Goal: Information Seeking & Learning: Find specific fact

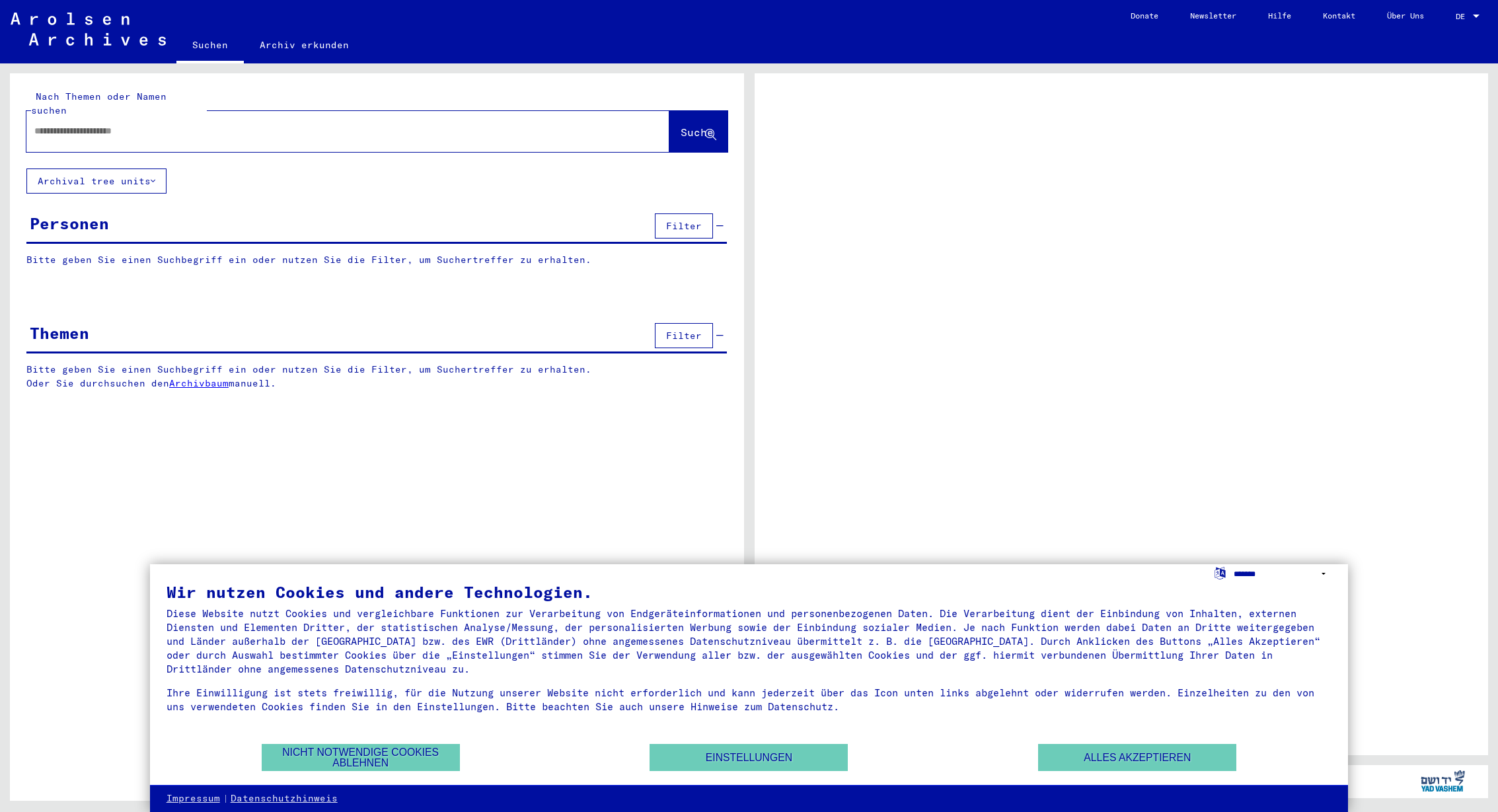
select select "*****"
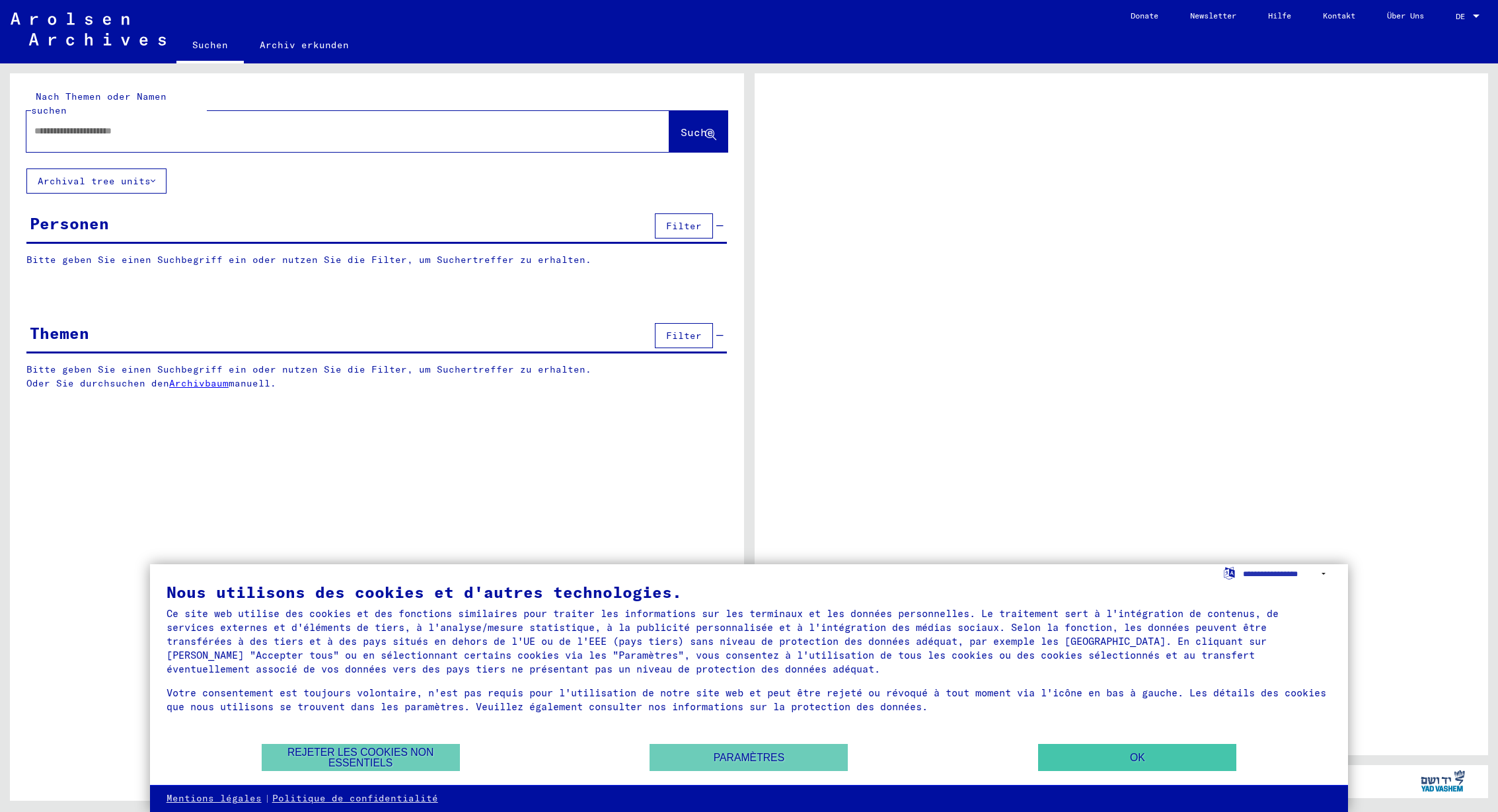
click at [1108, 755] on button "OK" at bounding box center [1137, 758] width 199 height 27
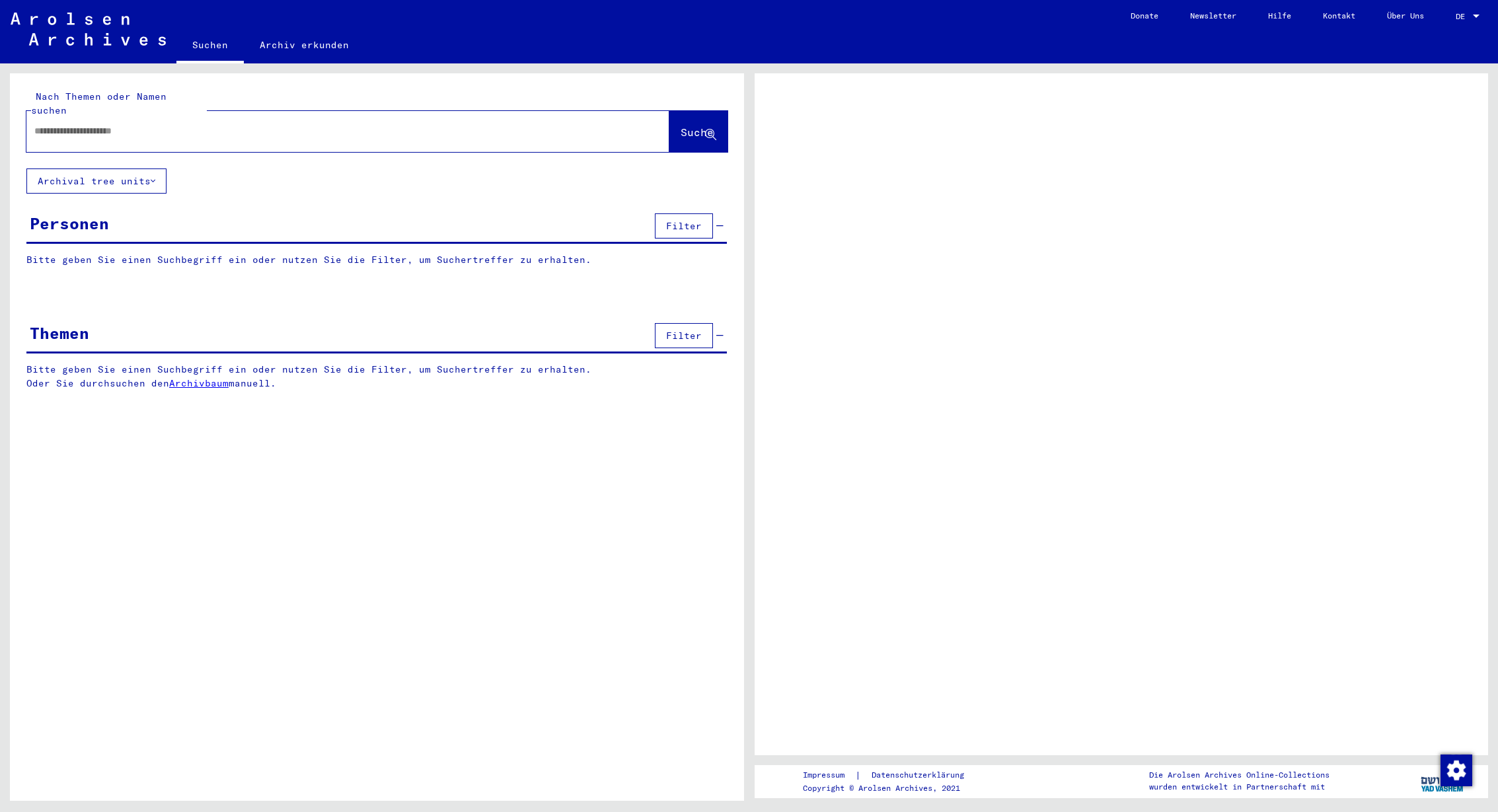
click at [127, 124] on input "text" at bounding box center [335, 131] width 603 height 14
type input "*****"
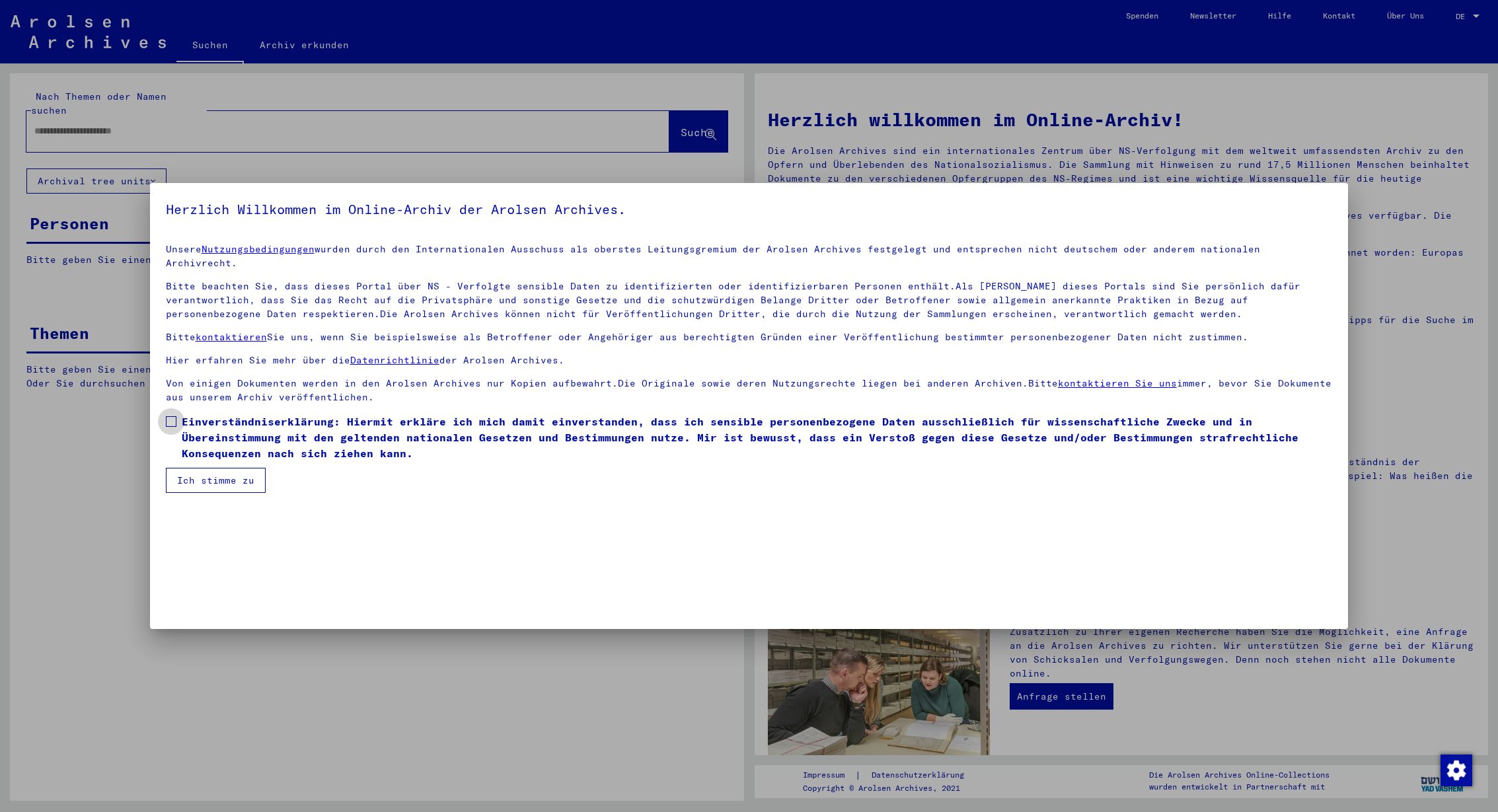
drag, startPoint x: 171, startPoint y: 408, endPoint x: 201, endPoint y: 437, distance: 41.7
click at [171, 417] on span at bounding box center [171, 422] width 10 height 10
click at [233, 470] on button "Ich stimme zu" at bounding box center [216, 480] width 100 height 25
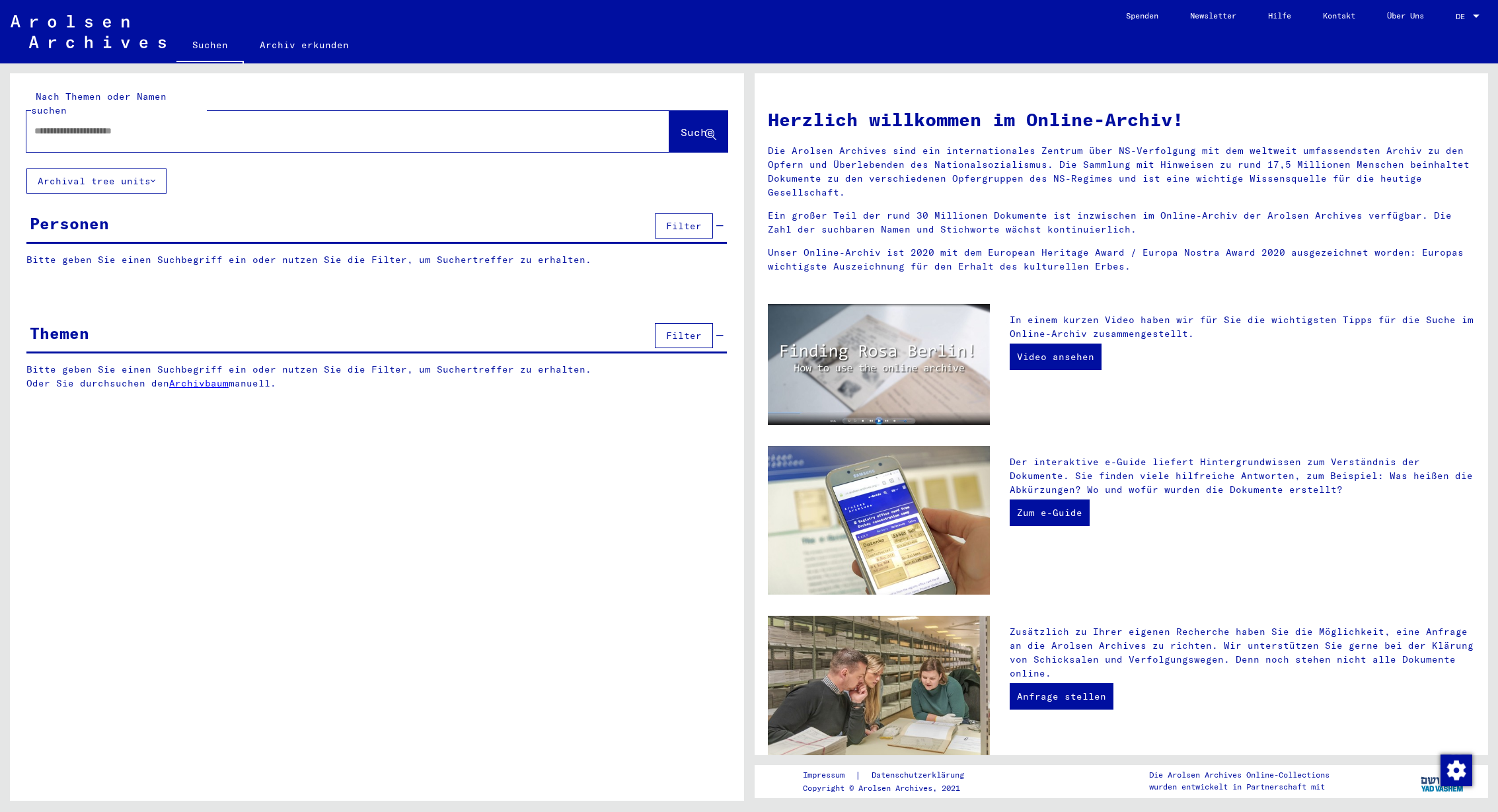
click at [92, 124] on input "text" at bounding box center [332, 131] width 596 height 14
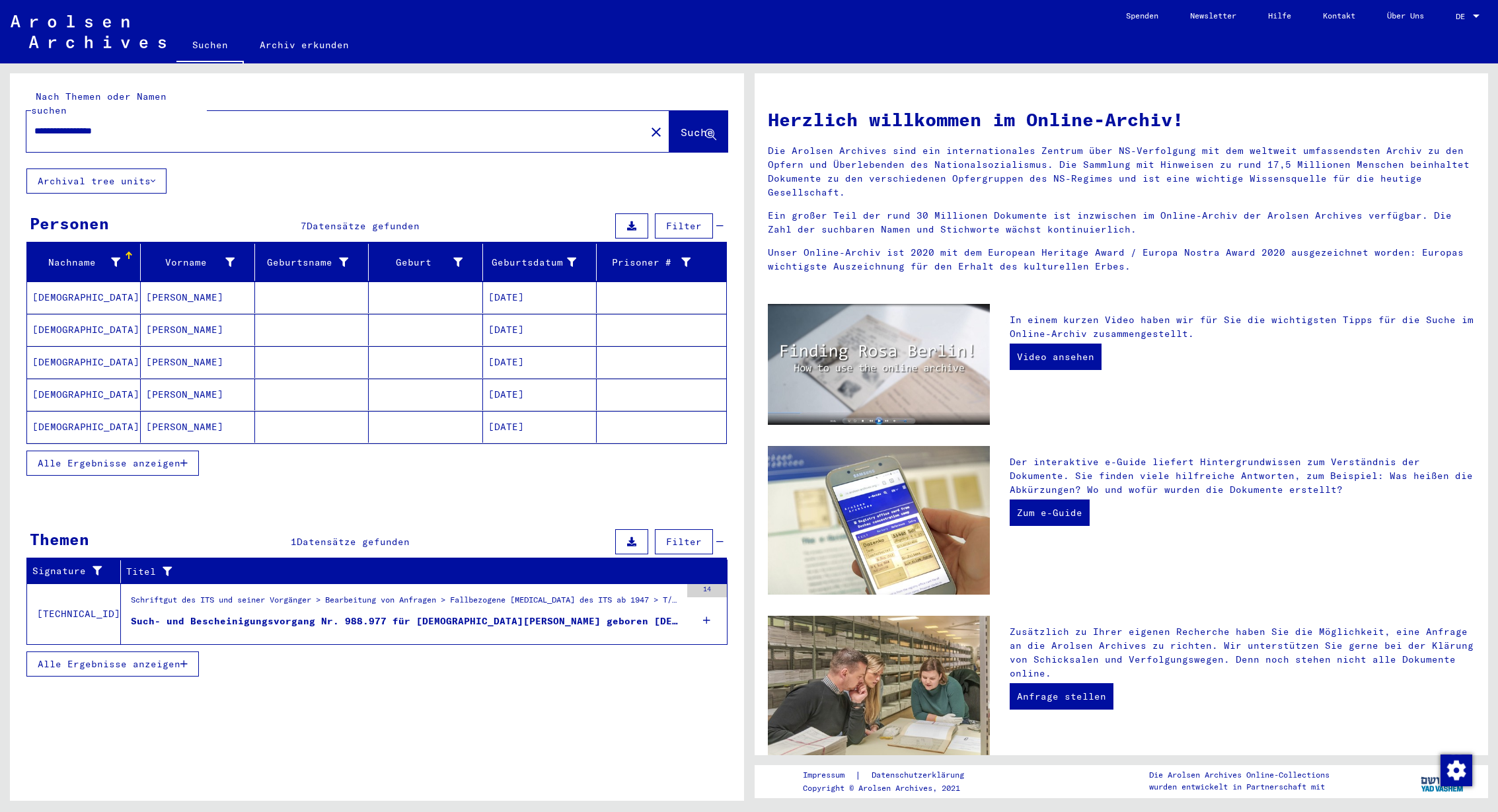
click at [71, 413] on mat-cell "[DEMOGRAPHIC_DATA]" at bounding box center [84, 426] width 114 height 31
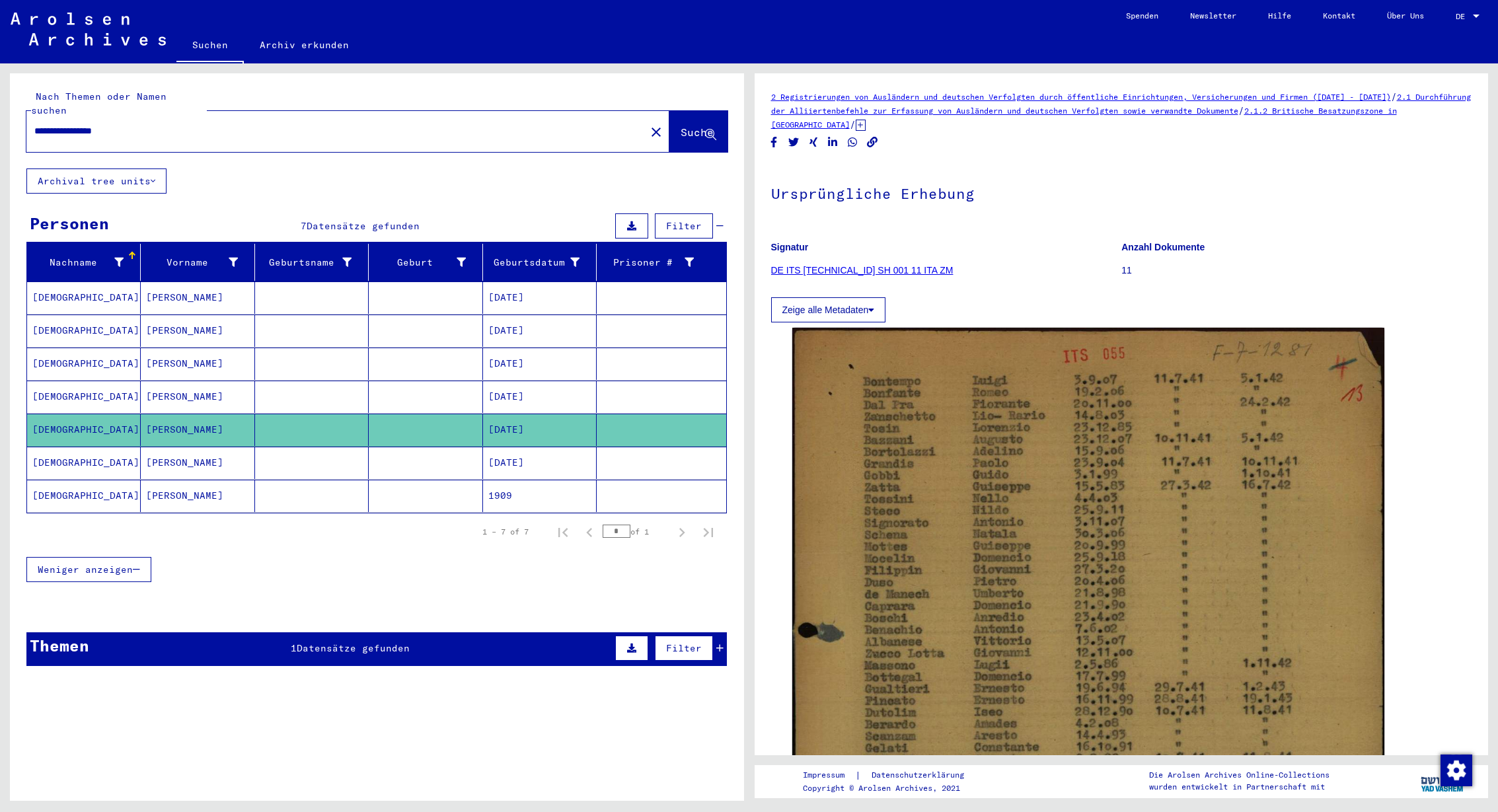
type input "**********"
click at [648, 124] on mat-icon "close" at bounding box center [656, 132] width 16 height 16
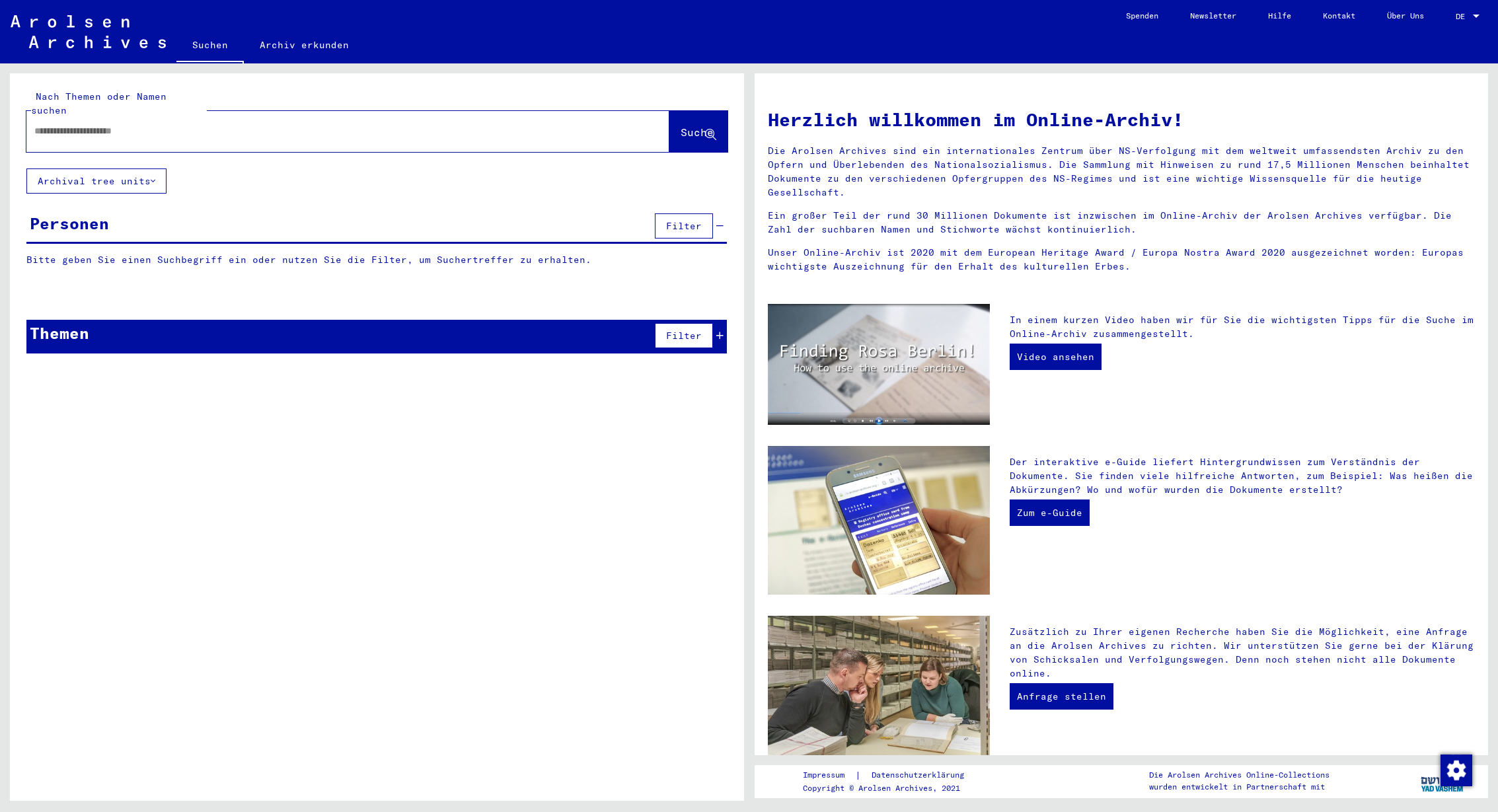
click at [411, 127] on div at bounding box center [328, 131] width 603 height 30
click at [345, 124] on input "text" at bounding box center [332, 131] width 596 height 14
type input "***"
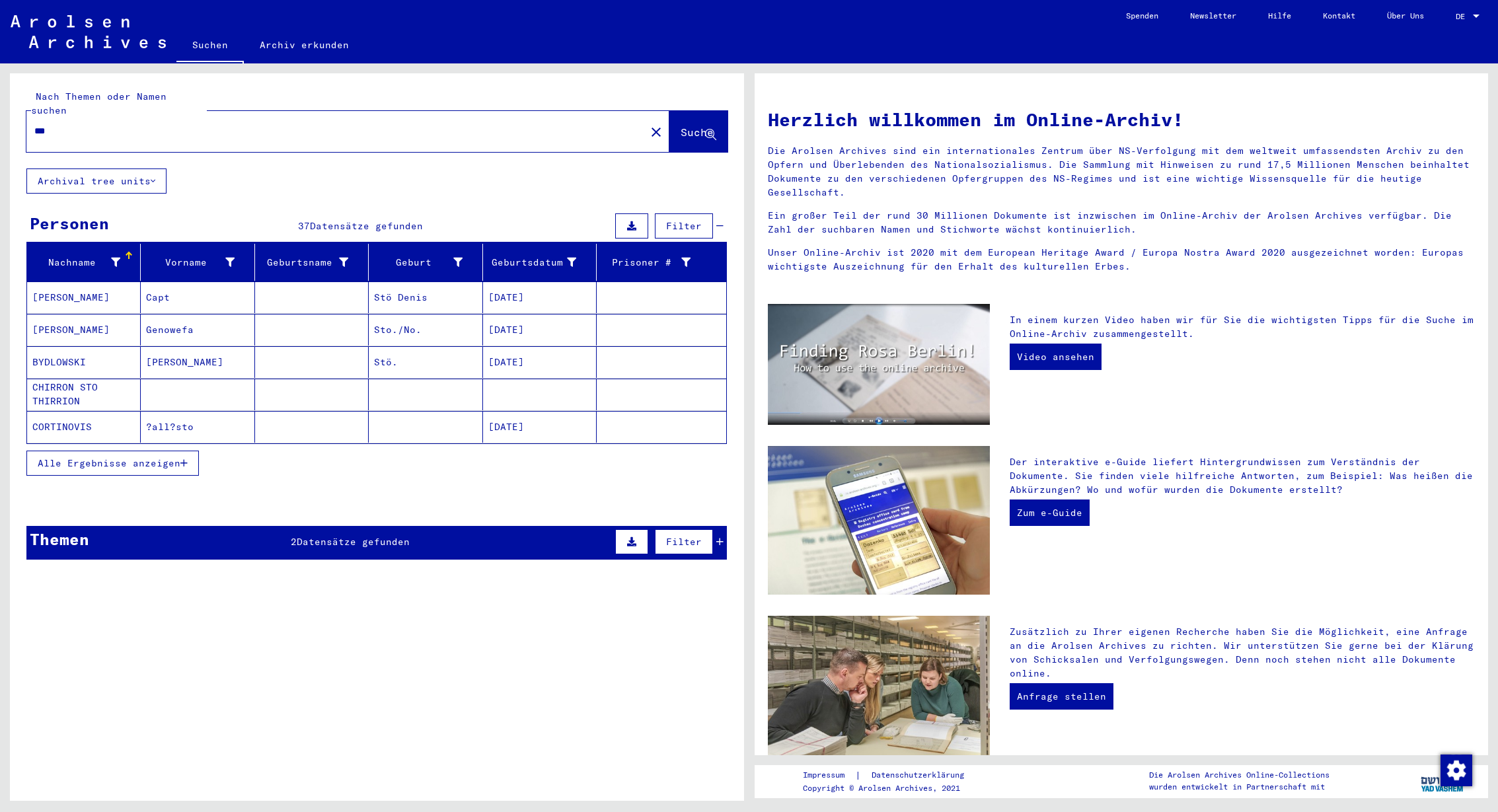
drag, startPoint x: 71, startPoint y: 117, endPoint x: 16, endPoint y: 115, distance: 55.0
click at [24, 119] on div "Nach Themen oder Namen suchen *** close Suche" at bounding box center [377, 120] width 734 height 95
click at [1437, 18] on span "DE" at bounding box center [1462, 16] width 14 height 9
click at [1437, 28] on span "English" at bounding box center [1453, 24] width 53 height 24
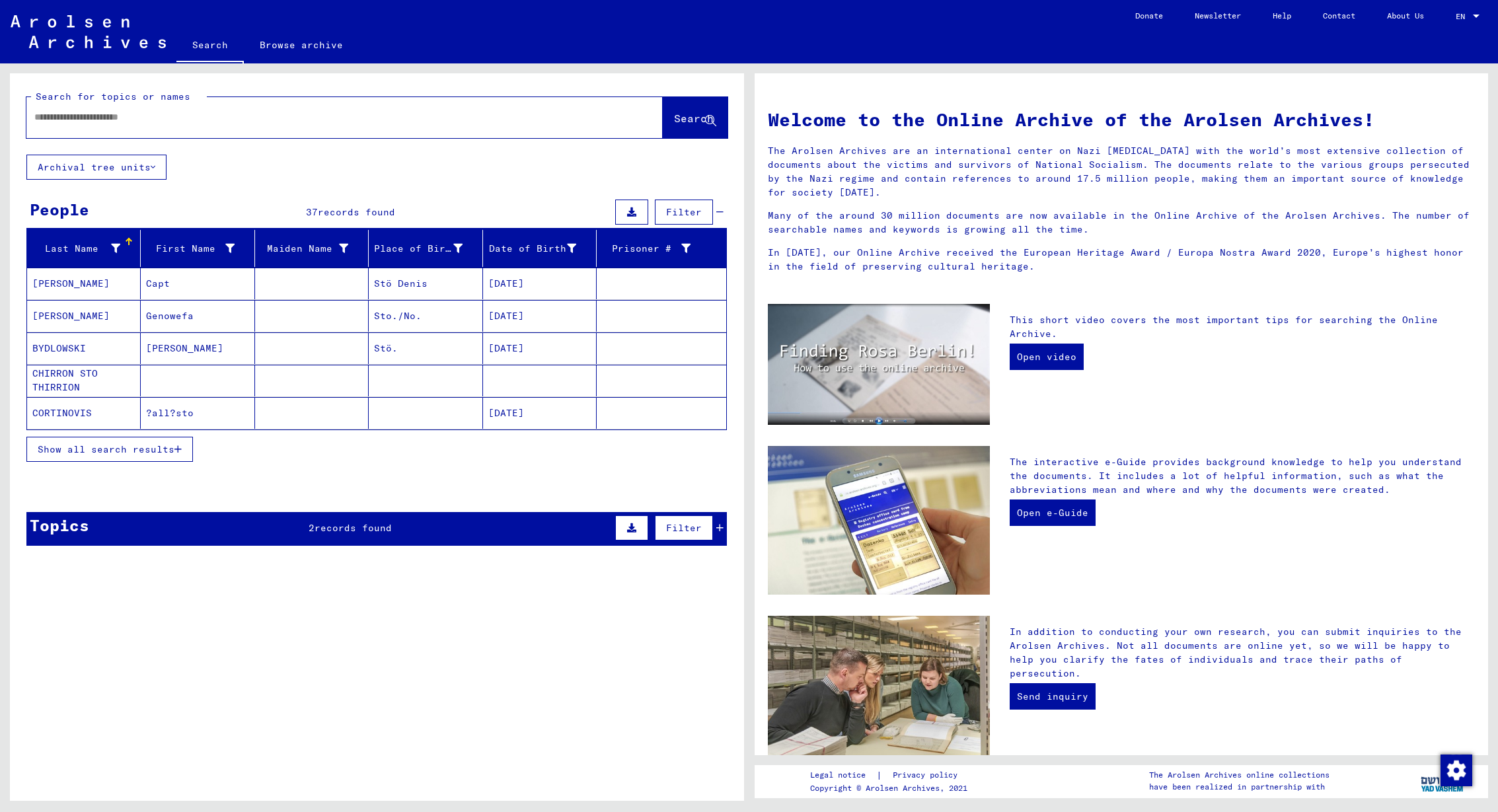
click at [90, 109] on div at bounding box center [324, 117] width 597 height 30
click at [60, 129] on div at bounding box center [324, 117] width 597 height 30
click at [62, 121] on input "text" at bounding box center [328, 117] width 589 height 14
click at [332, 45] on link "Browse archive" at bounding box center [300, 44] width 115 height 31
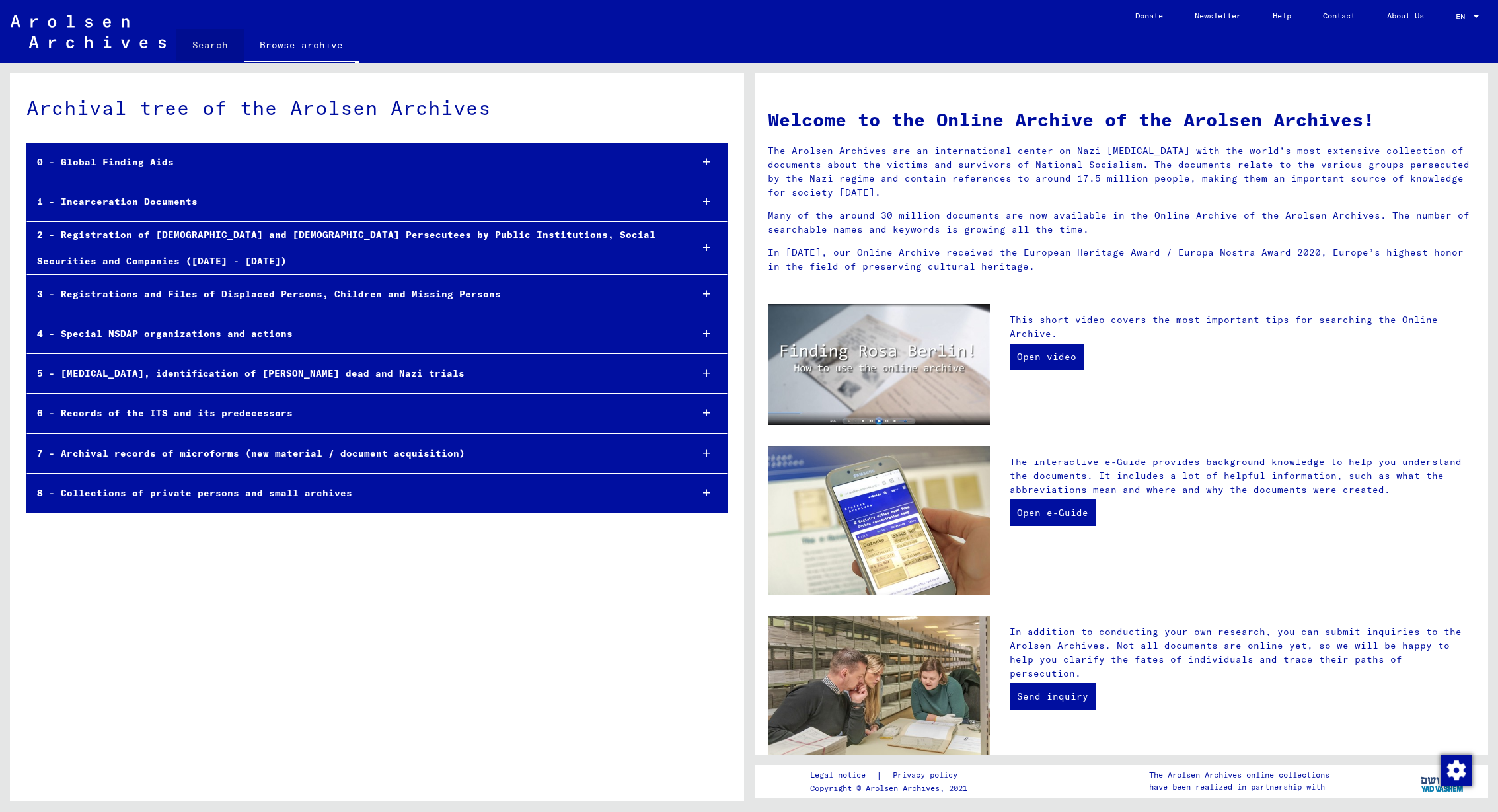
click at [213, 44] on link "Search" at bounding box center [210, 44] width 67 height 31
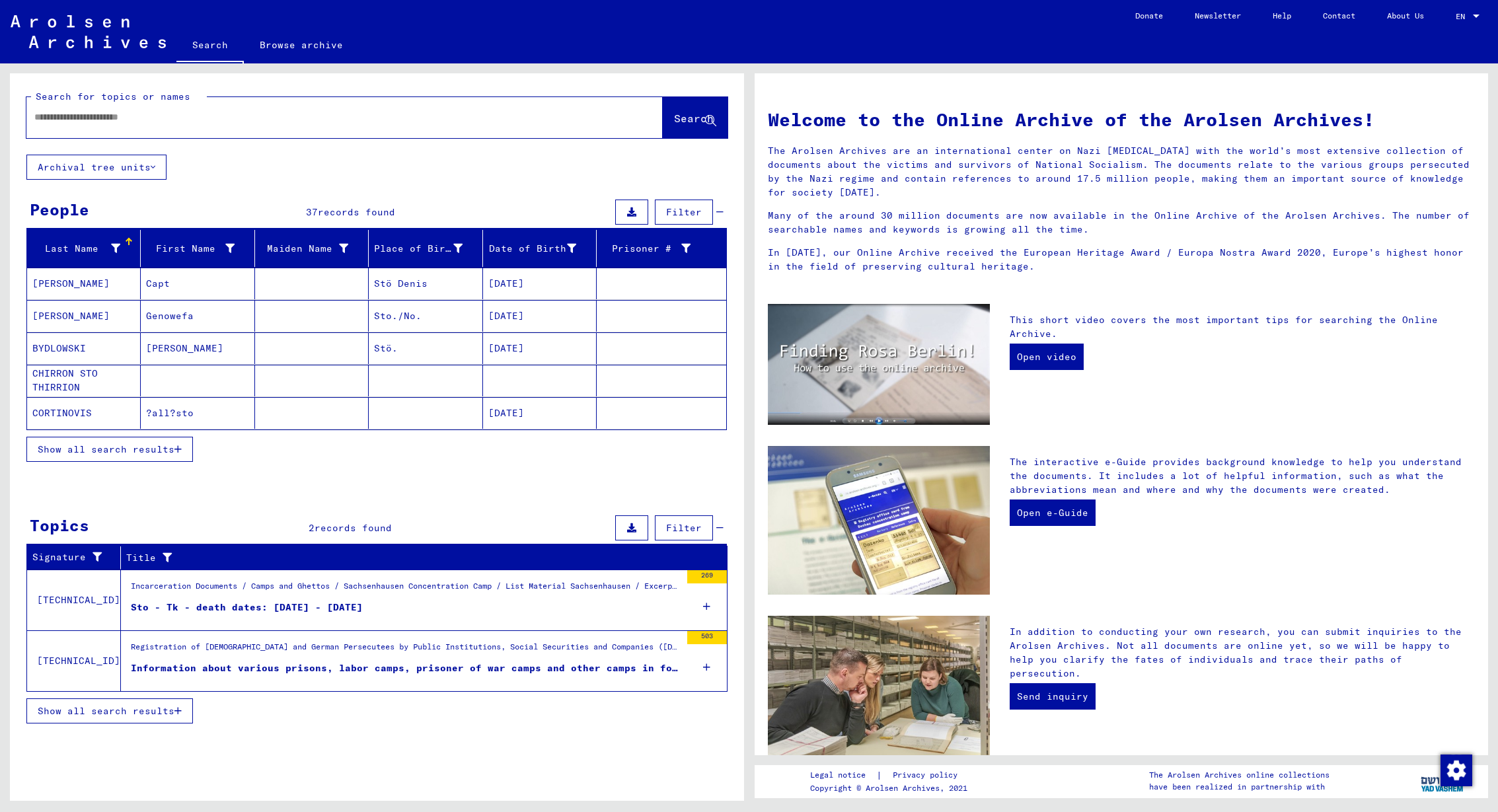
click at [169, 104] on div at bounding box center [324, 117] width 597 height 30
click at [142, 116] on input "text" at bounding box center [328, 117] width 589 height 14
type input "********"
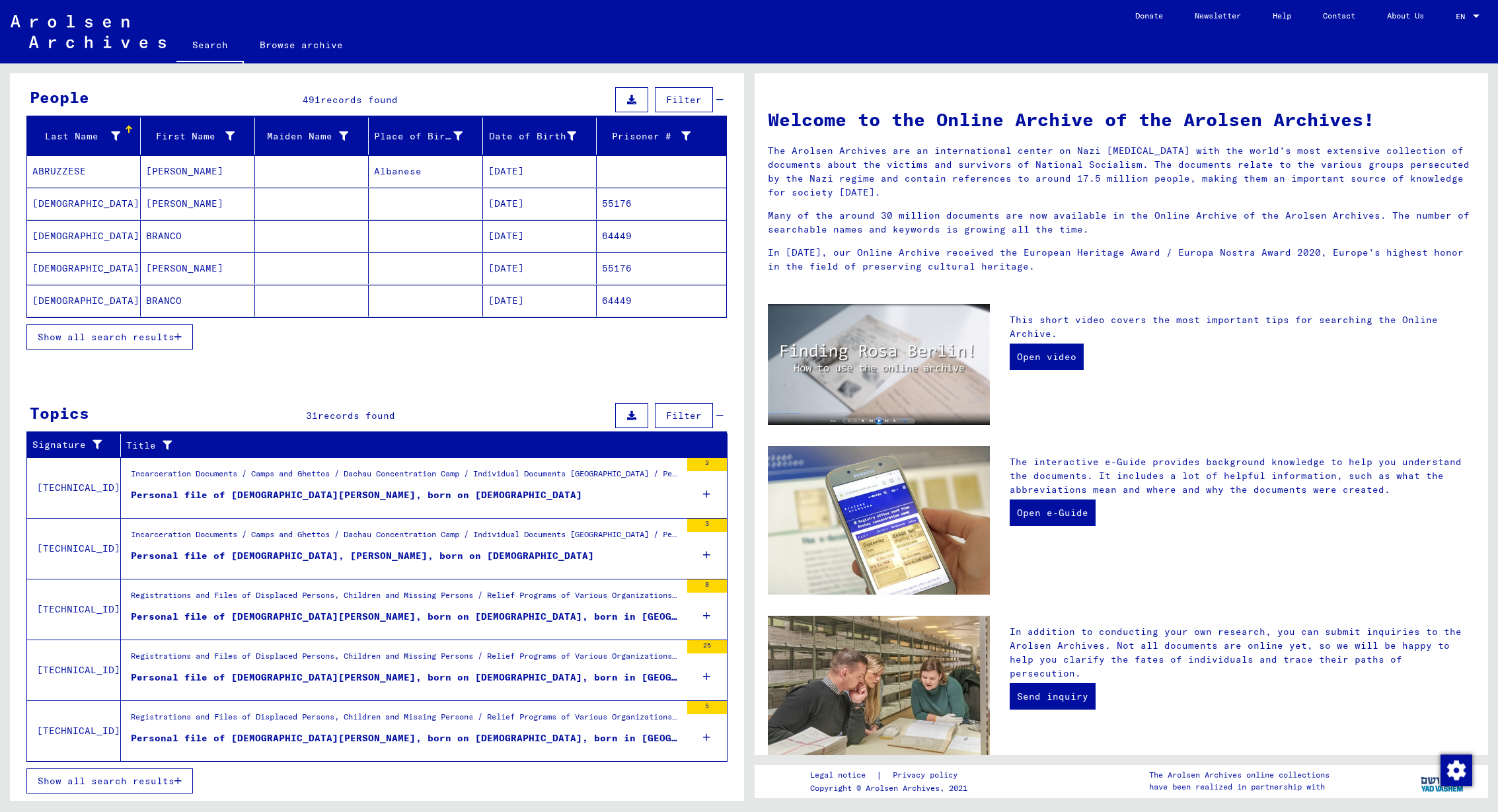
click at [153, 777] on span "Show all search results" at bounding box center [105, 781] width 137 height 12
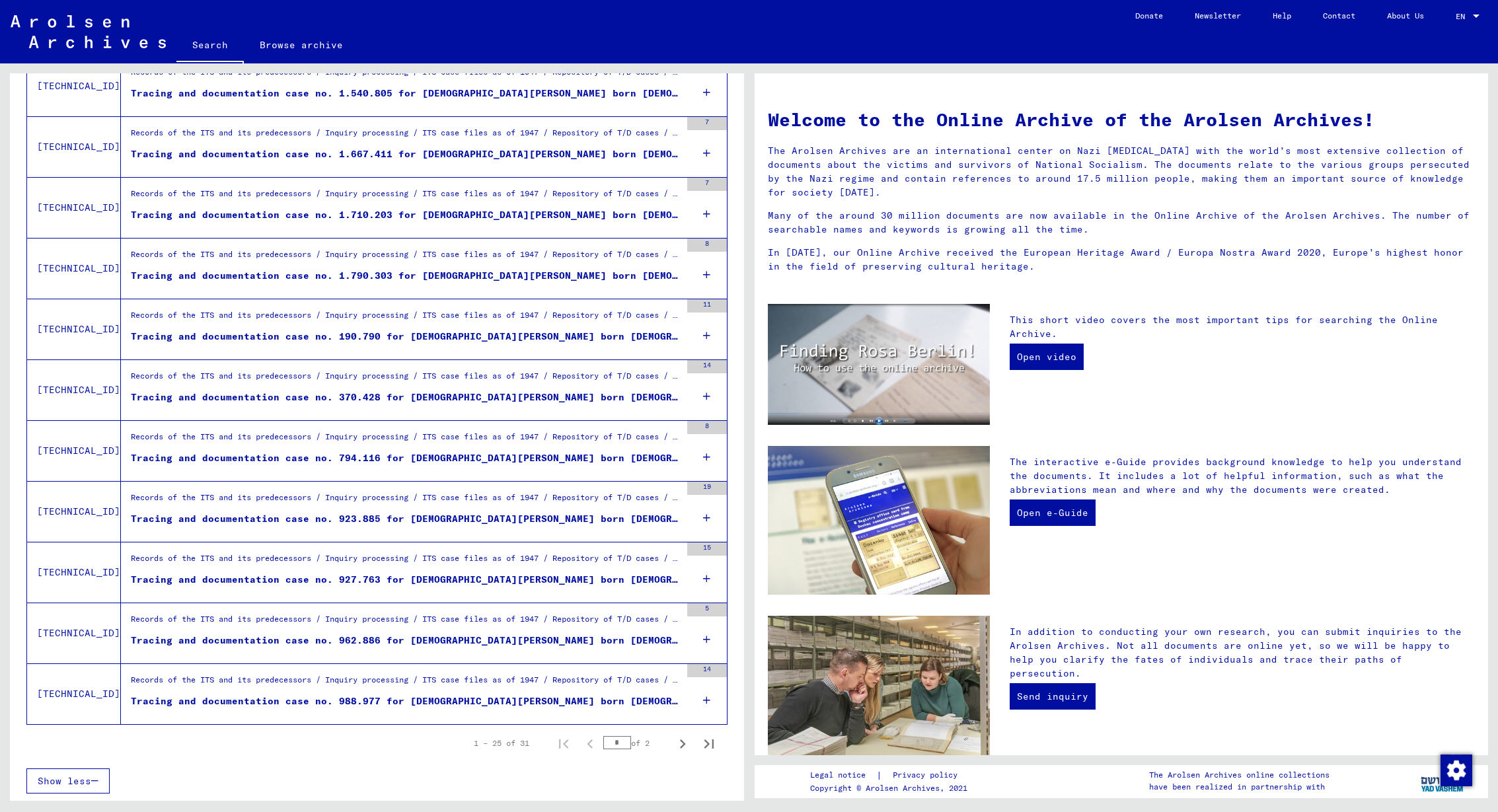
scroll to position [1127, 0]
click at [682, 744] on icon "Next page" at bounding box center [682, 744] width 19 height 19
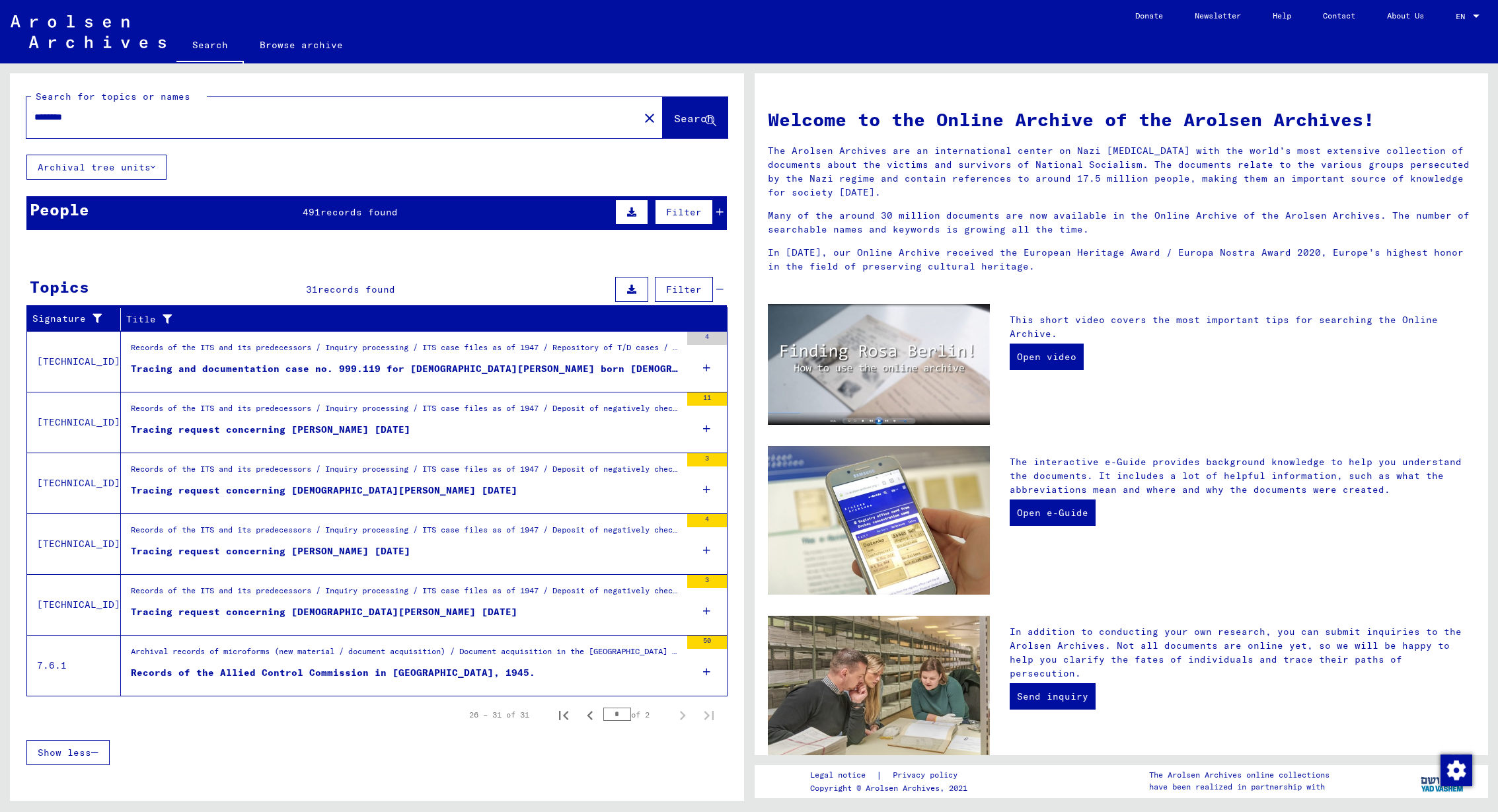
scroll to position [0, 0]
click at [590, 720] on icon "Previous page" at bounding box center [590, 715] width 19 height 19
type input "*"
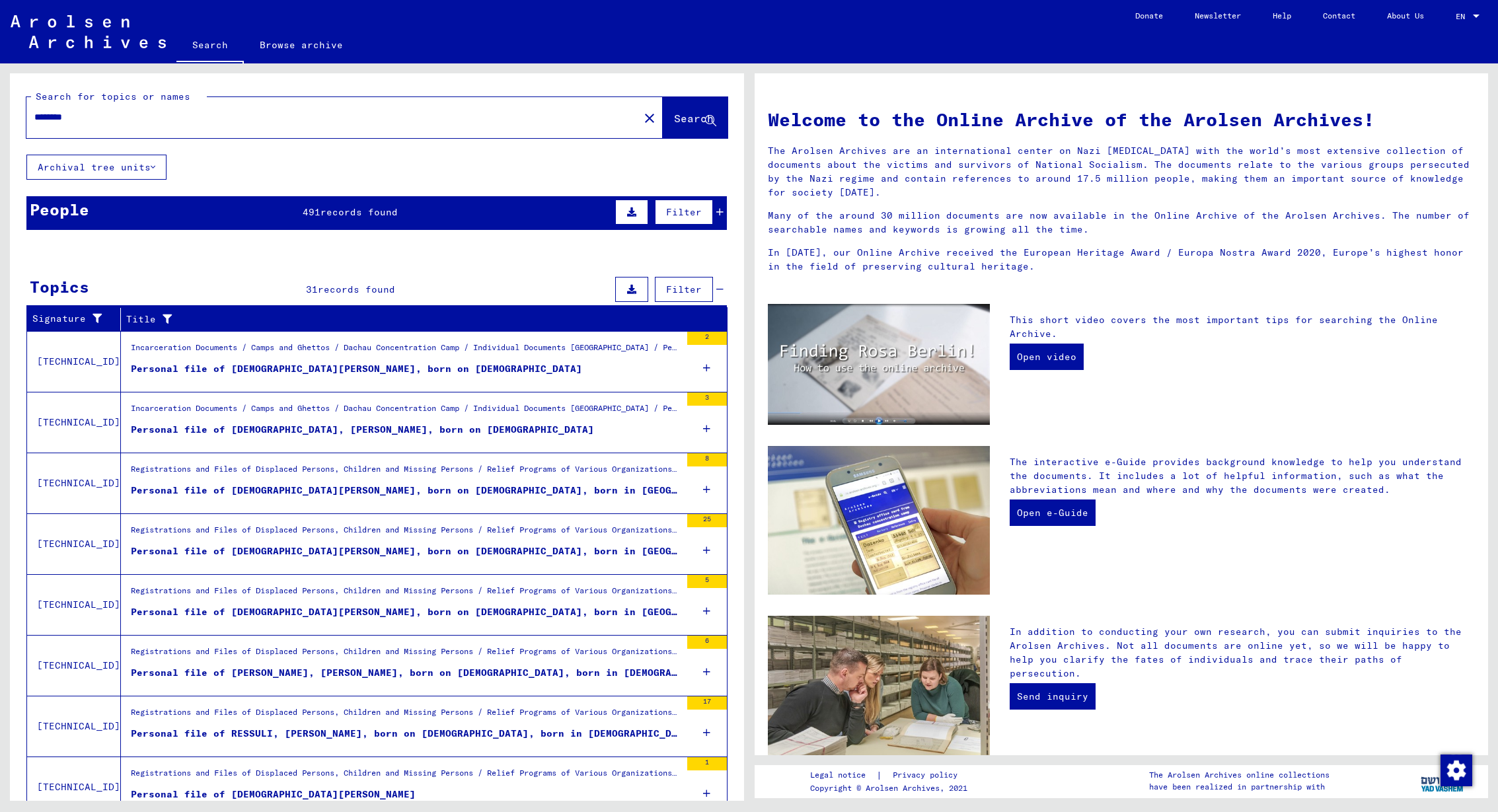
click at [112, 111] on input "********" at bounding box center [328, 117] width 589 height 14
drag, startPoint x: 145, startPoint y: 115, endPoint x: 688, endPoint y: 120, distance: 543.0
click at [688, 120] on span "Search" at bounding box center [693, 119] width 40 height 14
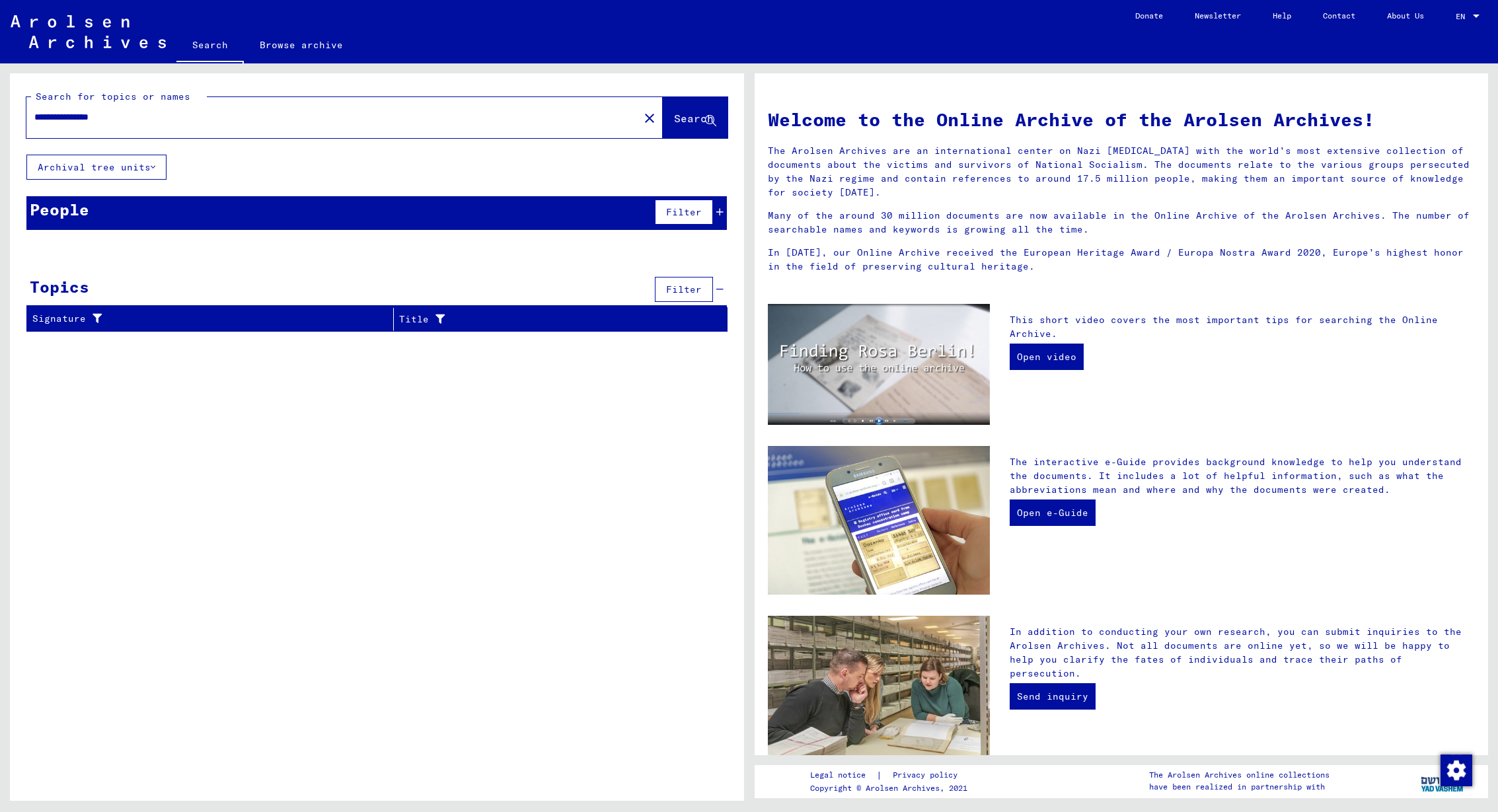
click at [134, 121] on input "**********" at bounding box center [328, 117] width 589 height 14
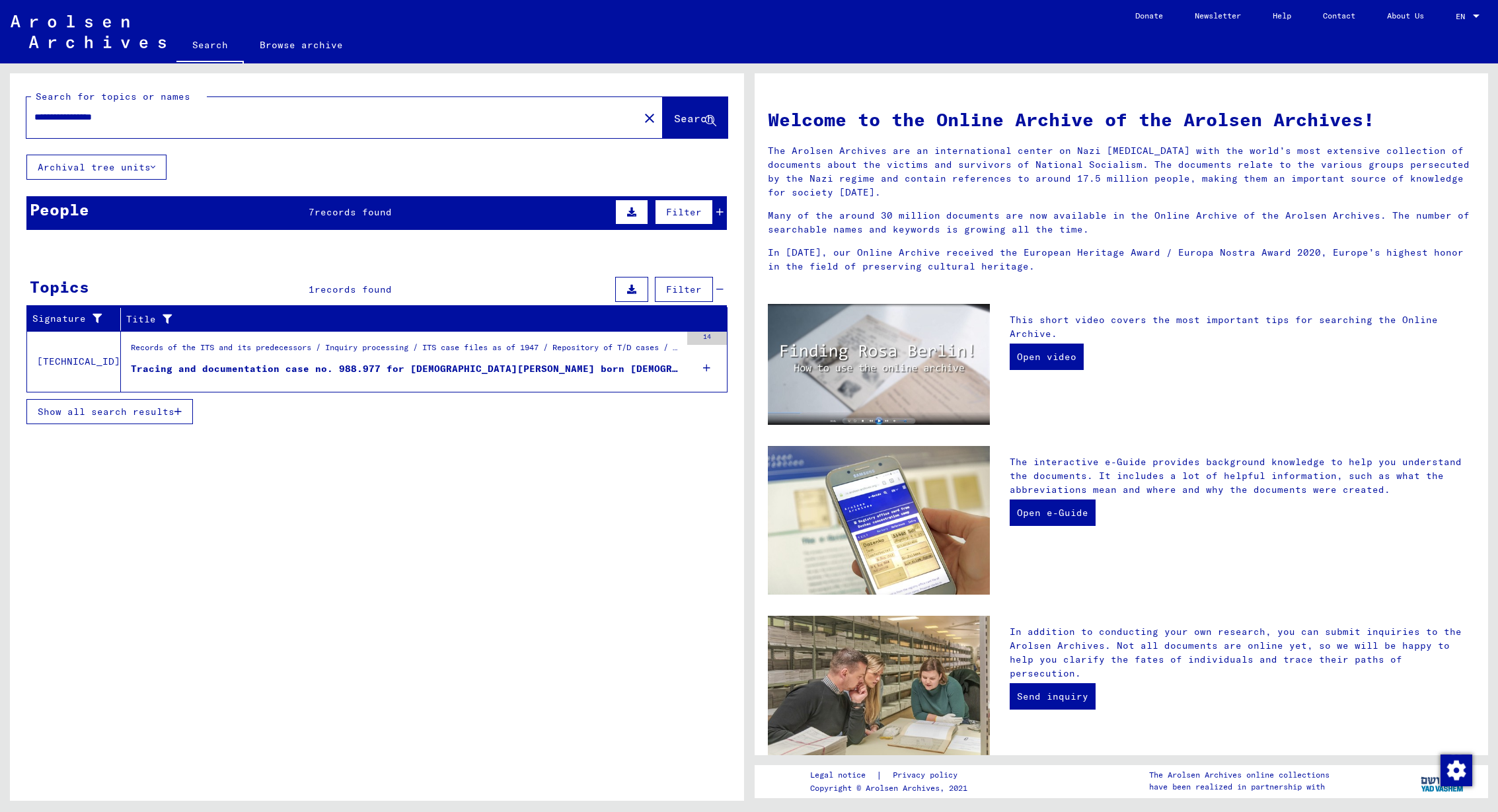
click at [369, 209] on span "records found" at bounding box center [353, 212] width 77 height 12
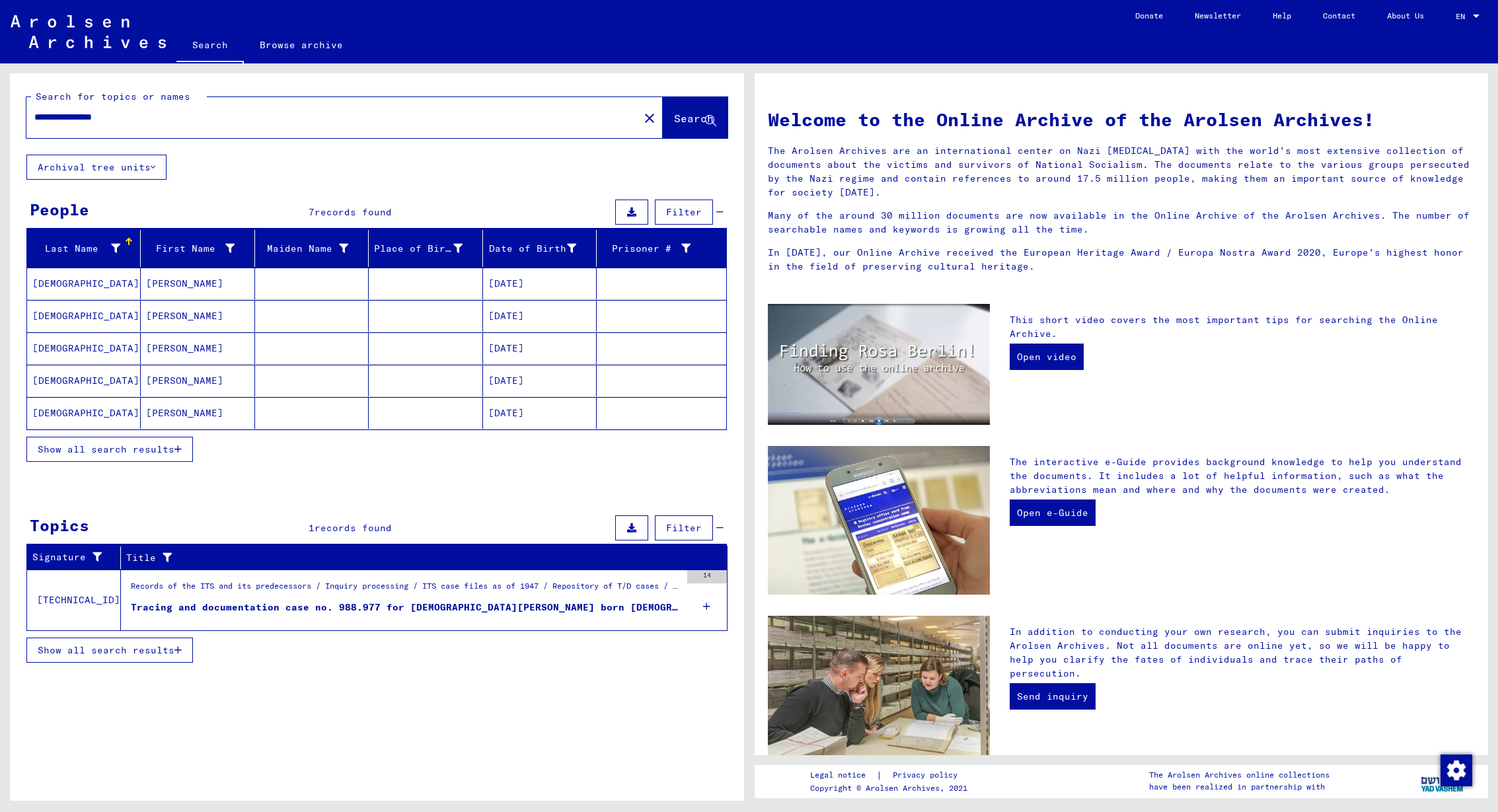
click at [168, 653] on span "Show all search results" at bounding box center [105, 650] width 137 height 12
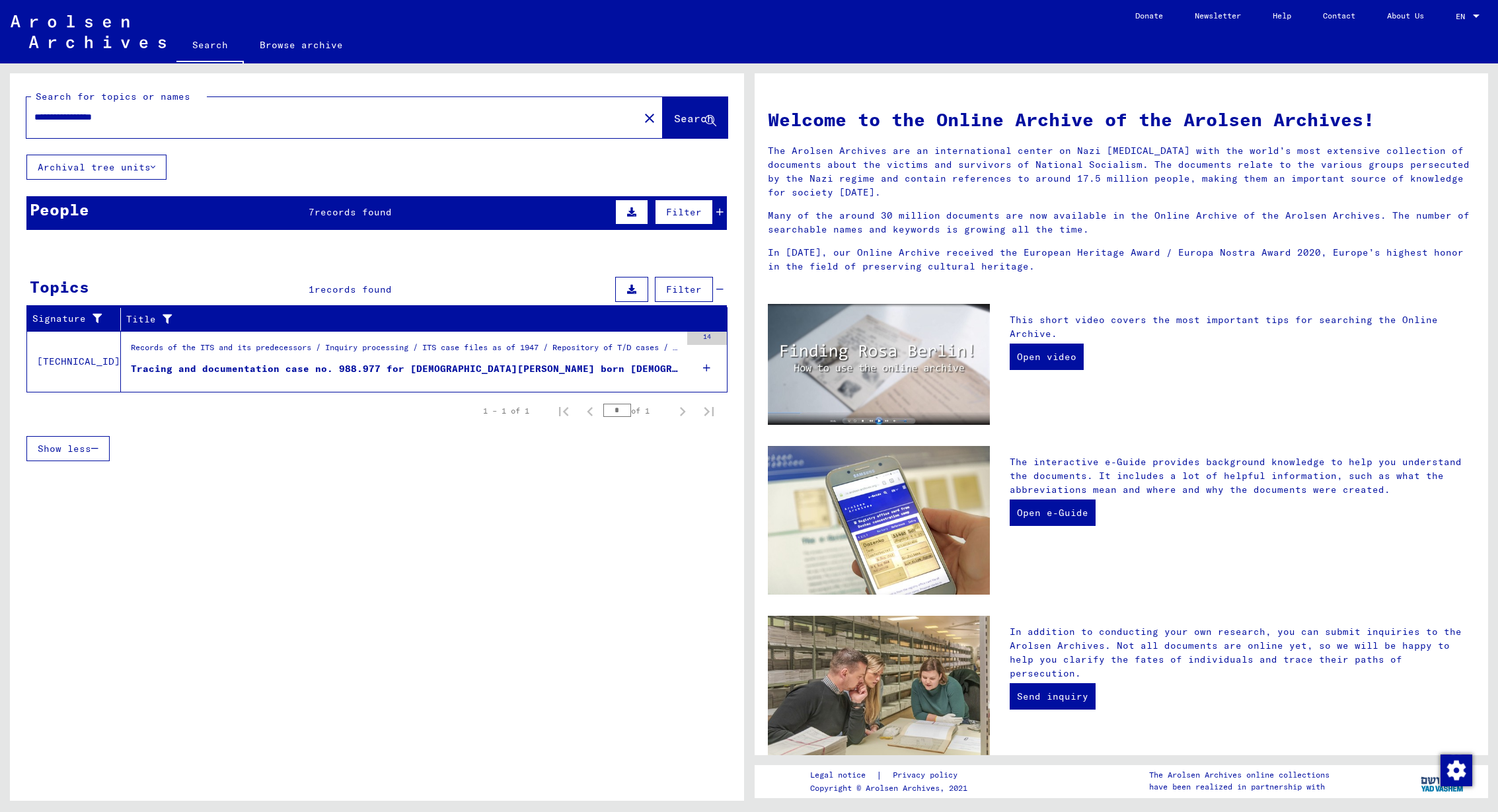
click at [91, 446] on span "Show less" at bounding box center [64, 449] width 53 height 12
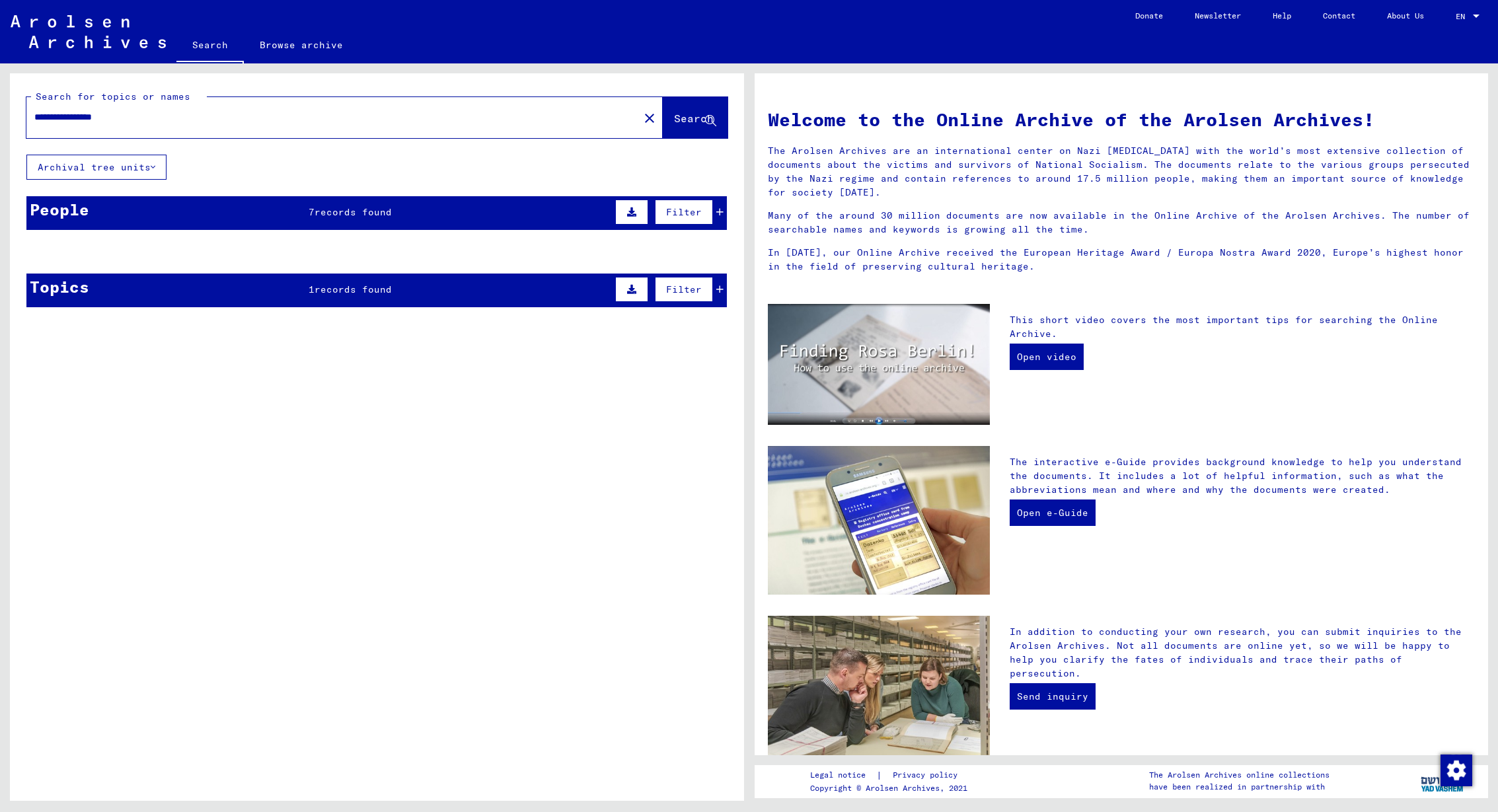
click at [440, 226] on div "People 7 records found Filter" at bounding box center [376, 213] width 700 height 34
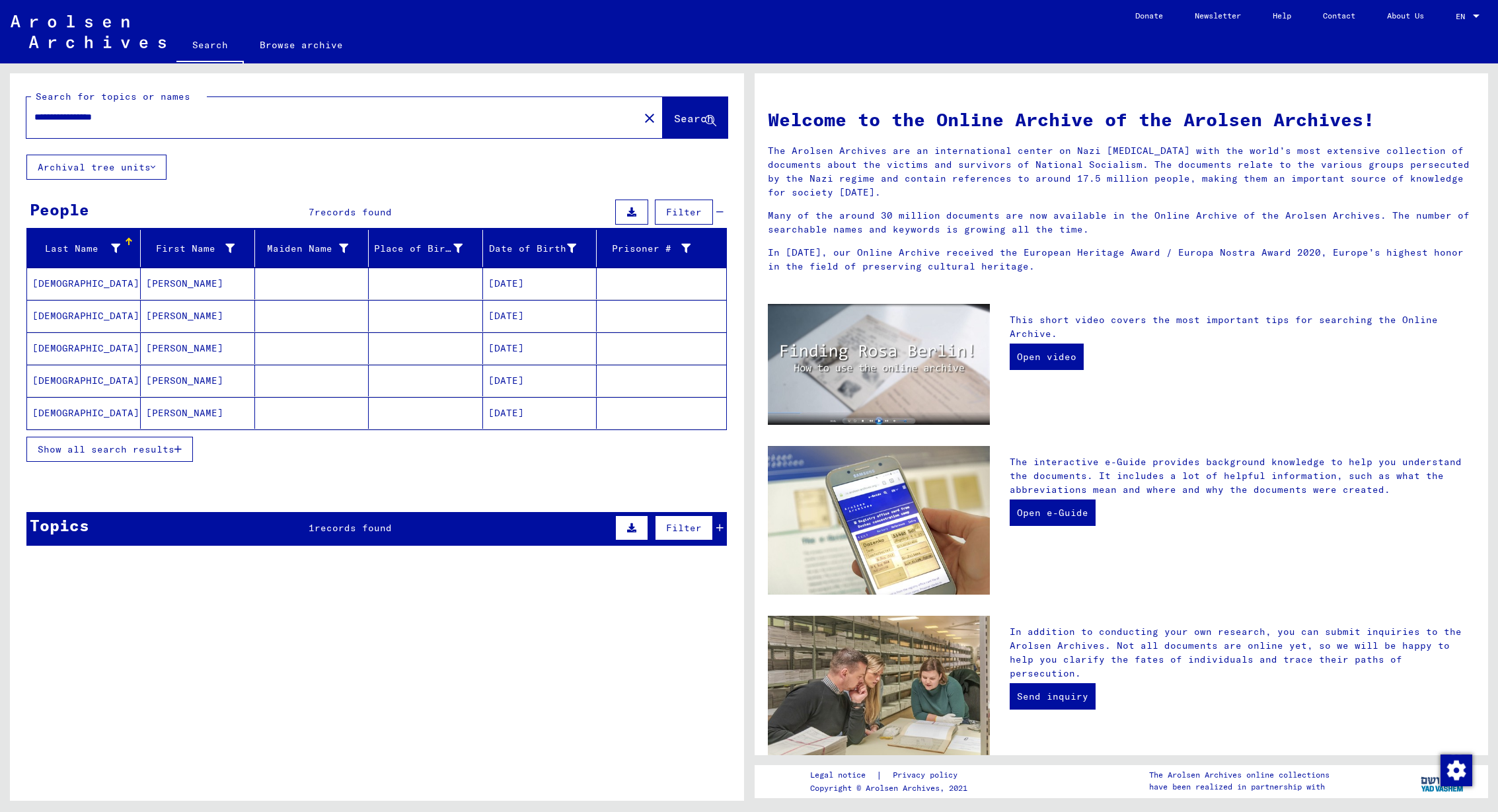
drag, startPoint x: 141, startPoint y: 115, endPoint x: 28, endPoint y: 121, distance: 113.2
click at [28, 121] on div "**********" at bounding box center [324, 117] width 597 height 30
type input "******"
click at [124, 452] on span "Show all search results" at bounding box center [105, 450] width 137 height 12
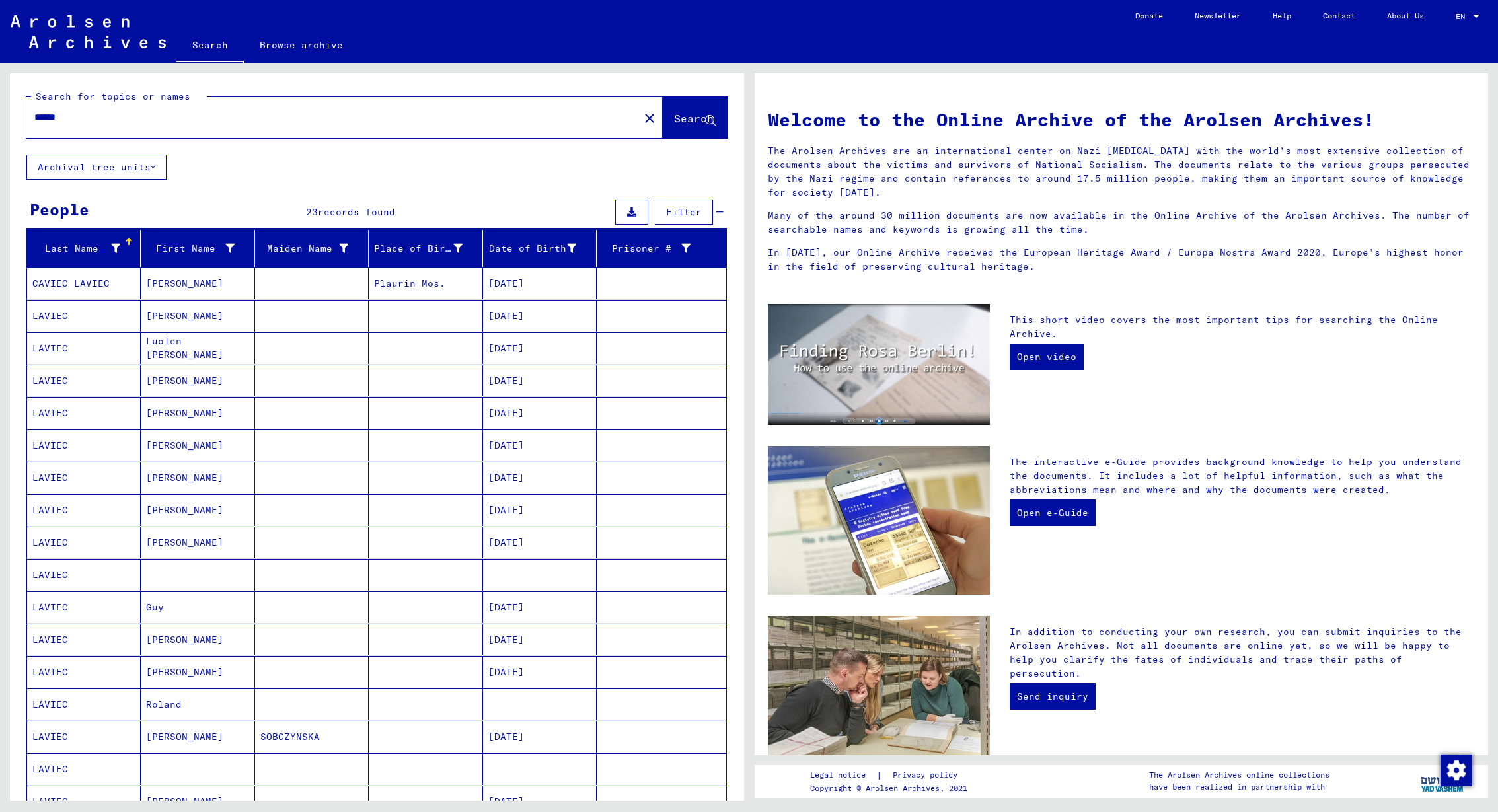
click at [149, 171] on button "Archival tree units" at bounding box center [96, 167] width 140 height 25
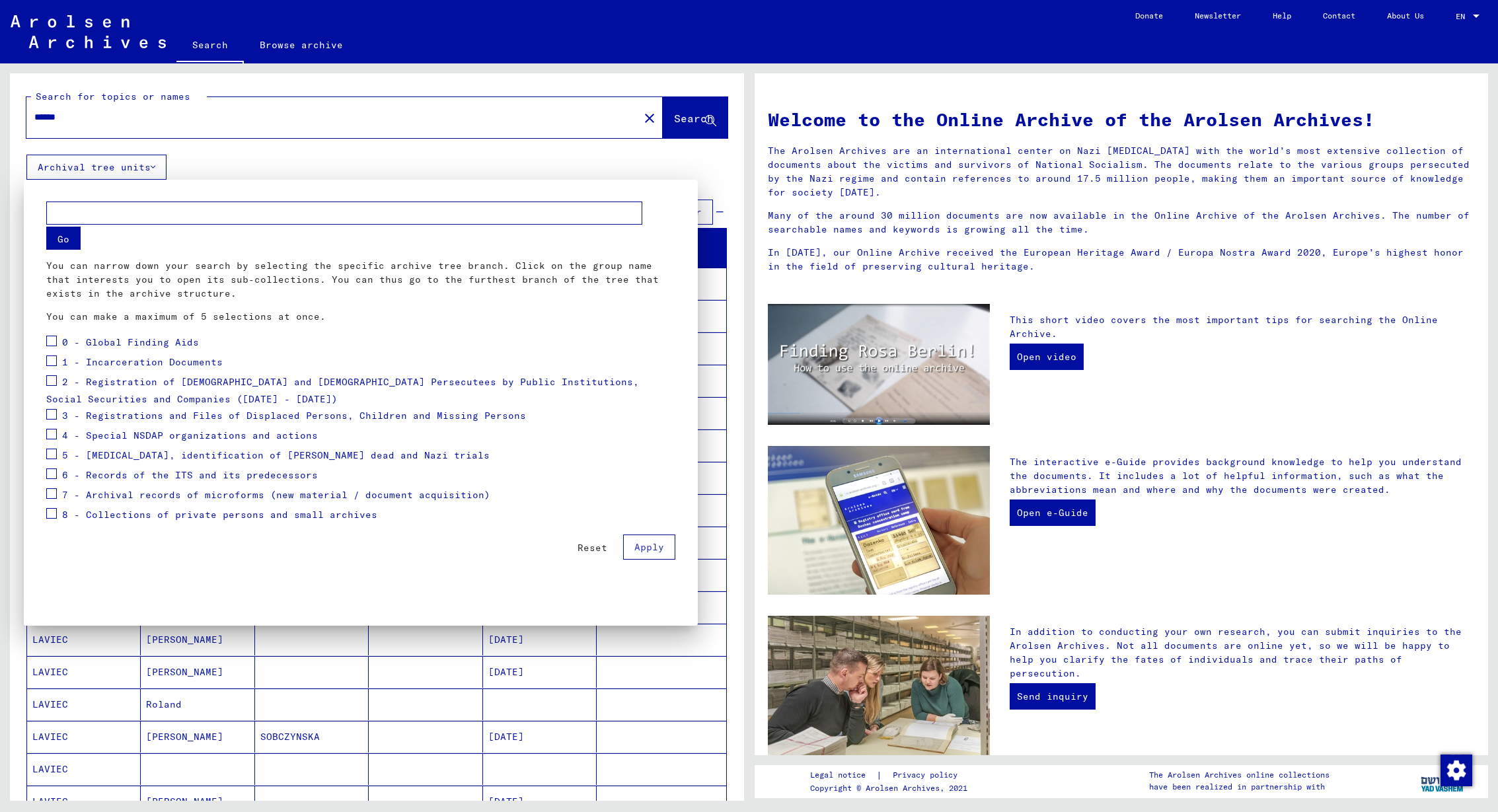
click at [53, 389] on mat-checkbox at bounding box center [52, 382] width 10 height 20
click at [53, 381] on span at bounding box center [52, 380] width 10 height 10
click at [55, 344] on span at bounding box center [52, 341] width 10 height 10
click at [53, 363] on span at bounding box center [52, 361] width 10 height 10
click at [49, 409] on span at bounding box center [52, 414] width 10 height 10
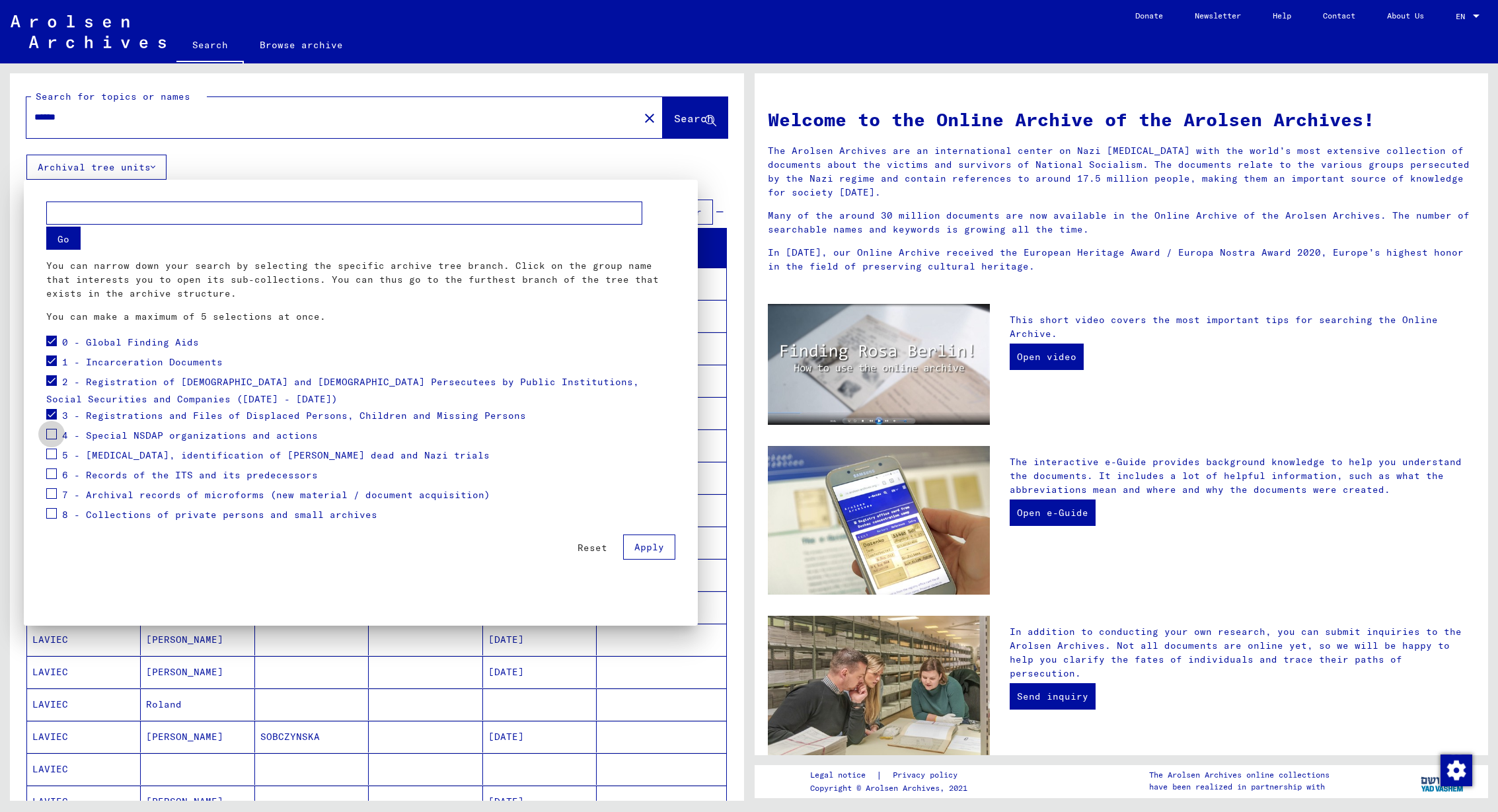
click at [55, 435] on span at bounding box center [52, 434] width 10 height 10
click at [104, 211] on input "text" at bounding box center [345, 213] width 596 height 23
type input "********"
click at [70, 238] on button "Go" at bounding box center [64, 238] width 34 height 23
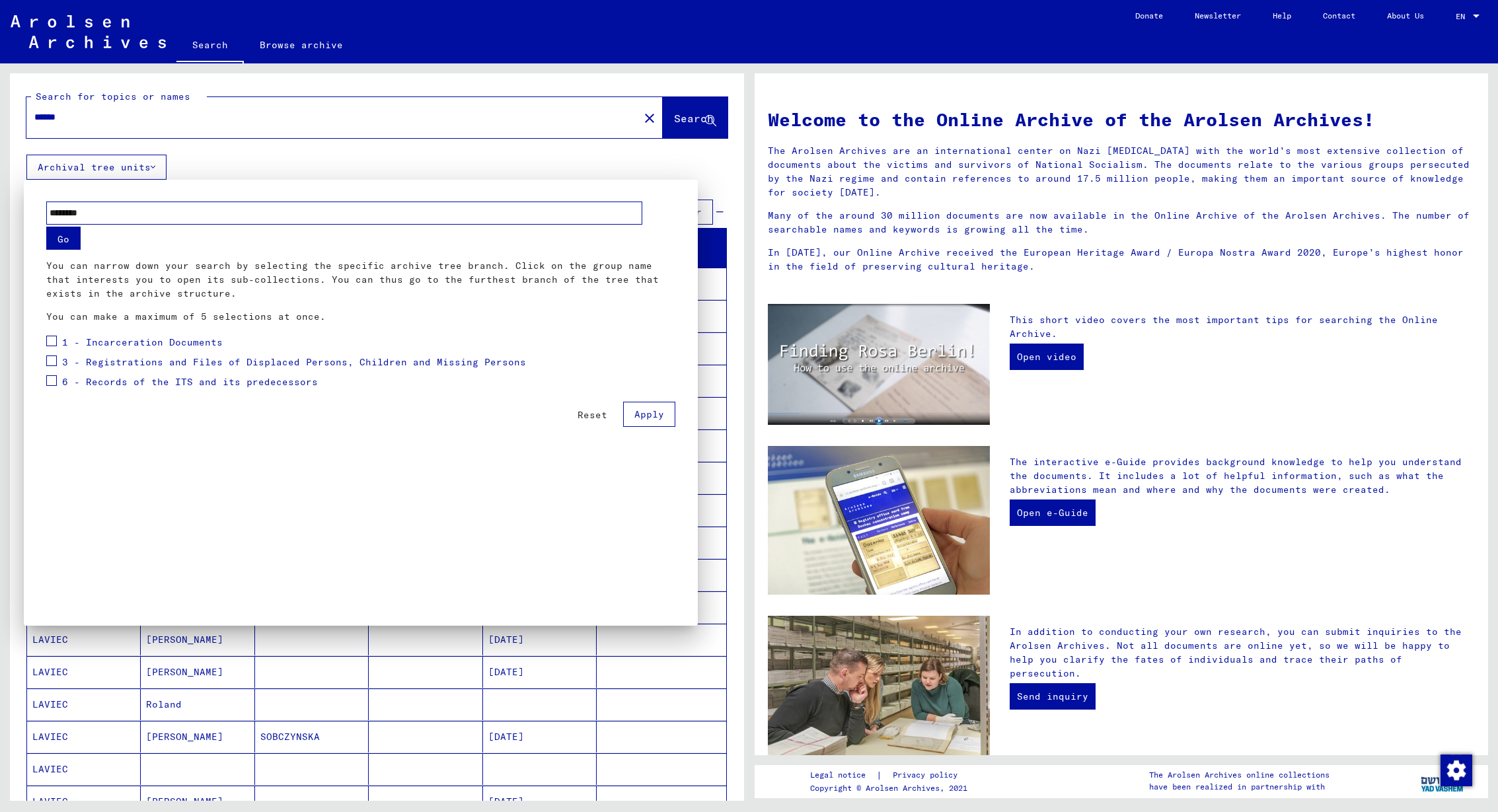
click at [61, 243] on button "Go" at bounding box center [64, 238] width 34 height 23
click at [647, 411] on span "Apply" at bounding box center [649, 414] width 30 height 12
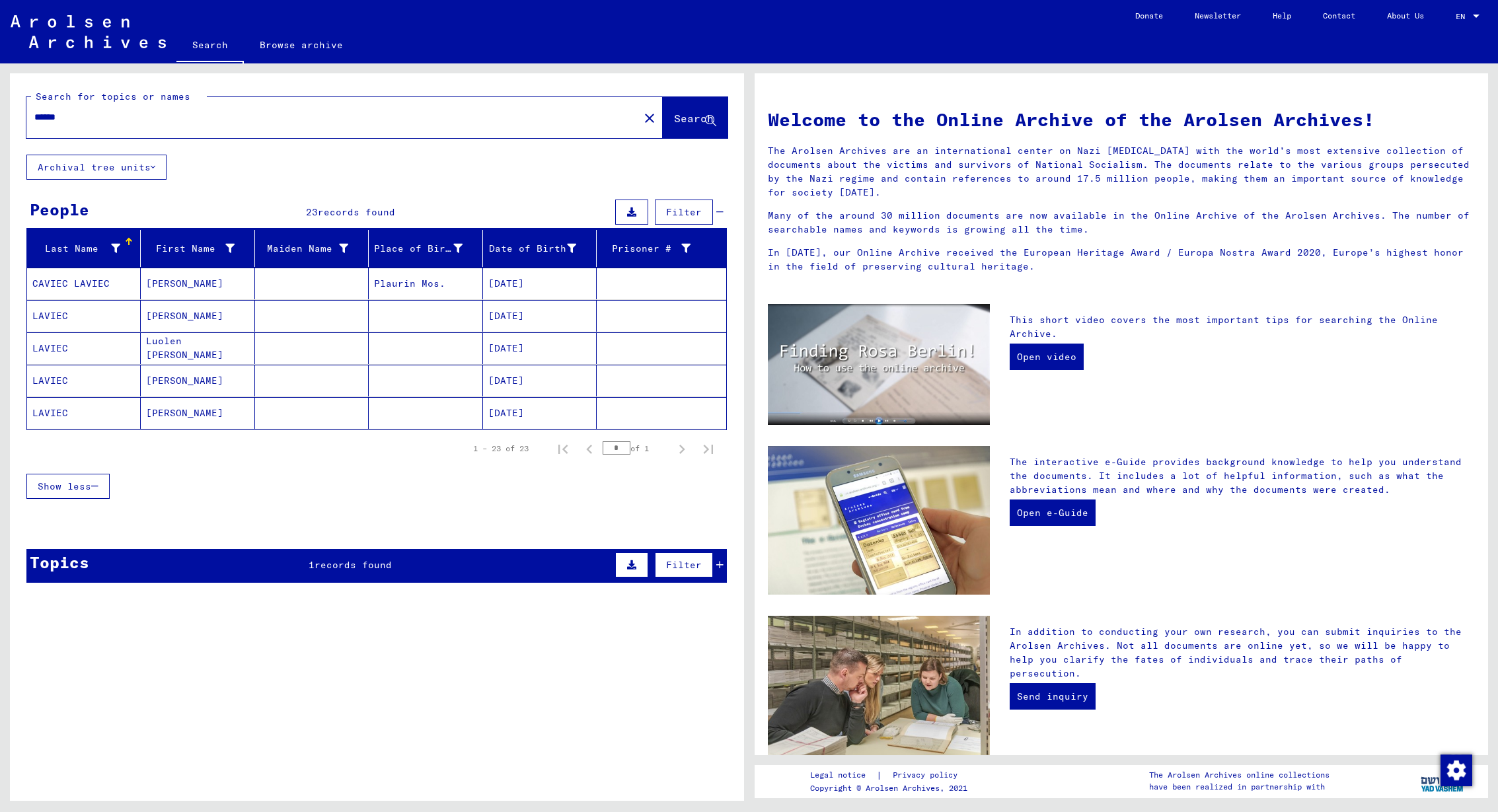
click at [115, 130] on div "******" at bounding box center [324, 117] width 597 height 30
click at [154, 175] on button "Archival tree units" at bounding box center [96, 167] width 140 height 25
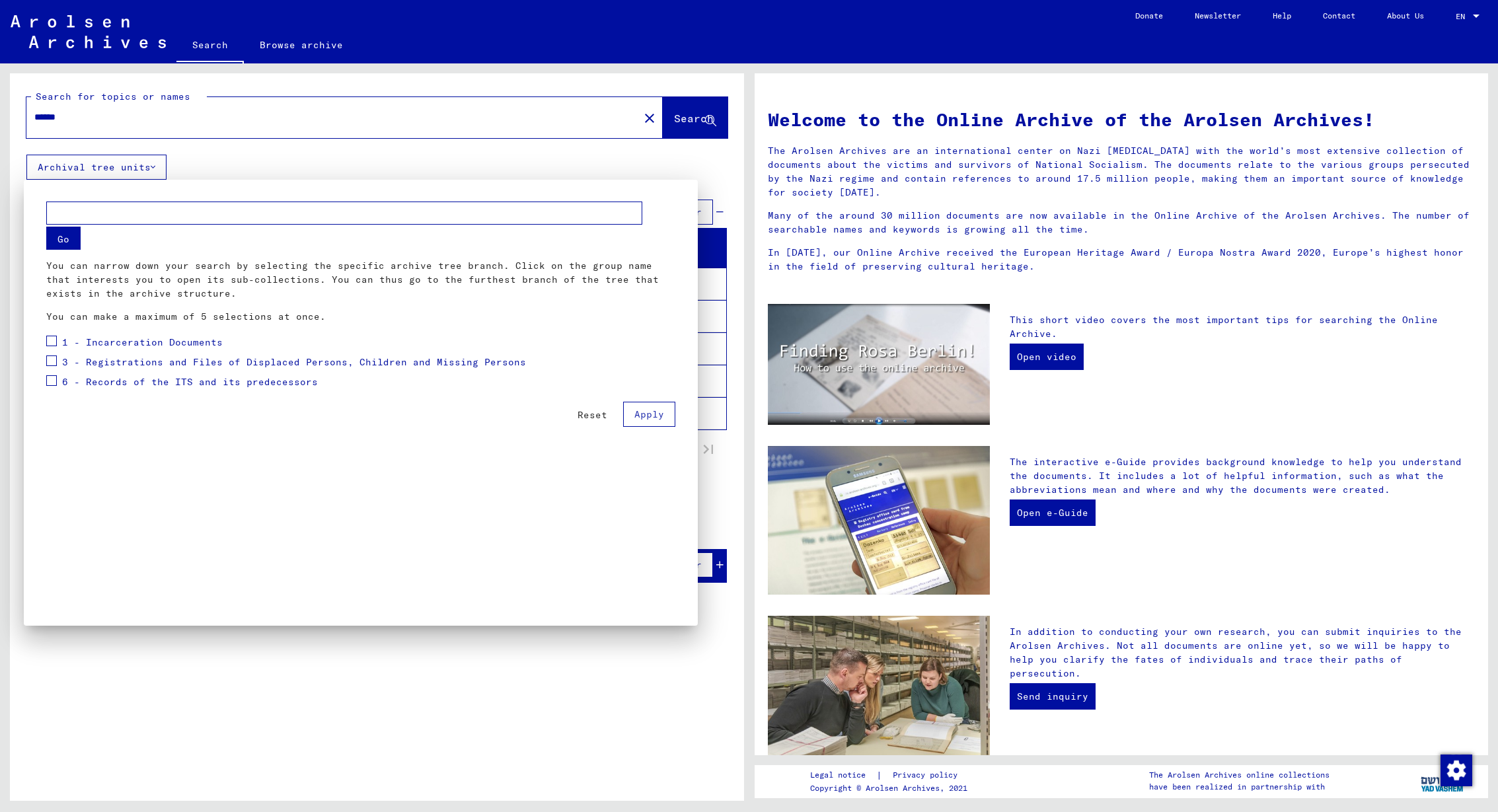
click at [105, 131] on div at bounding box center [749, 406] width 1498 height 812
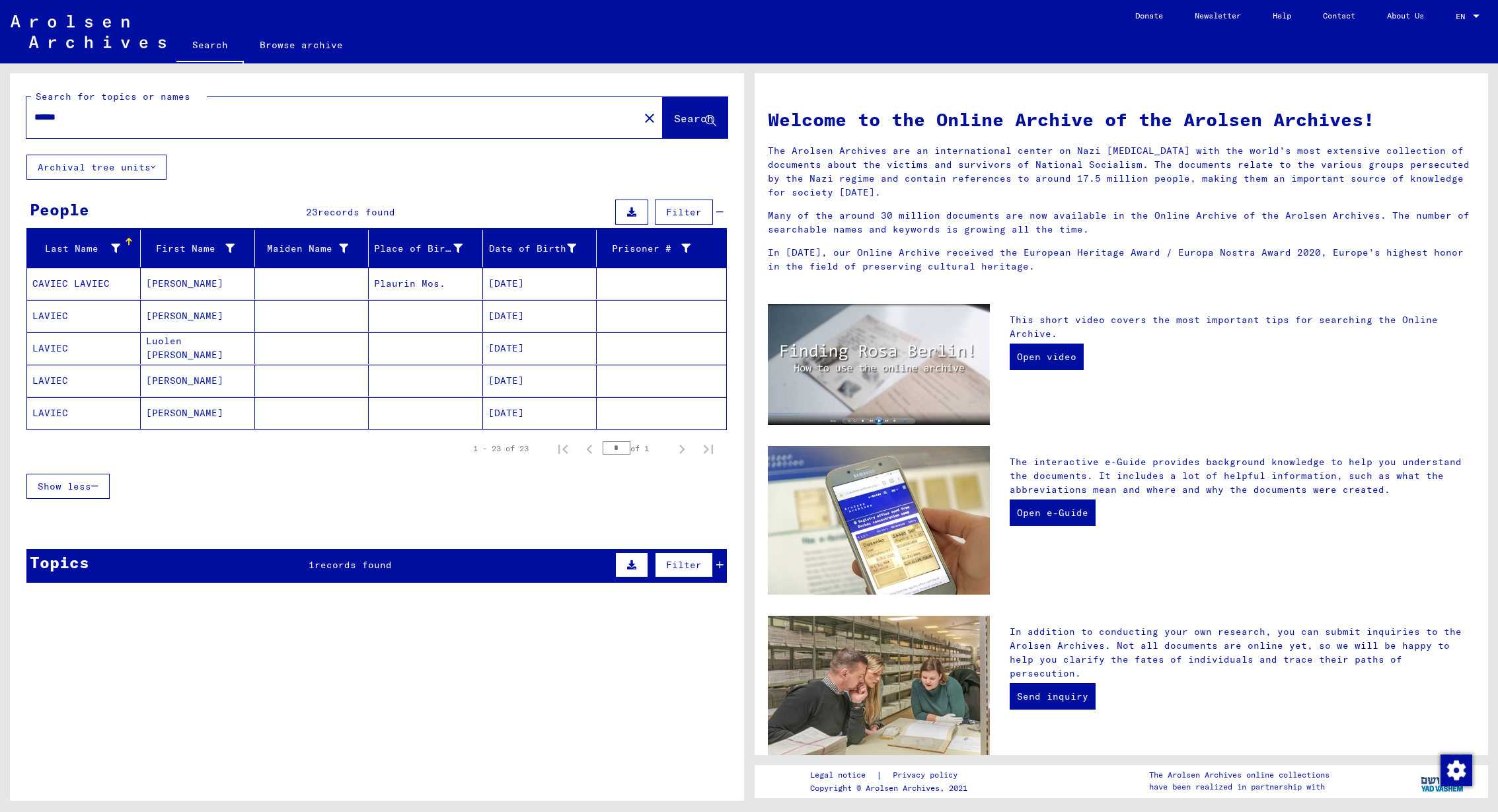
click at [642, 117] on mat-icon "close" at bounding box center [649, 118] width 16 height 16
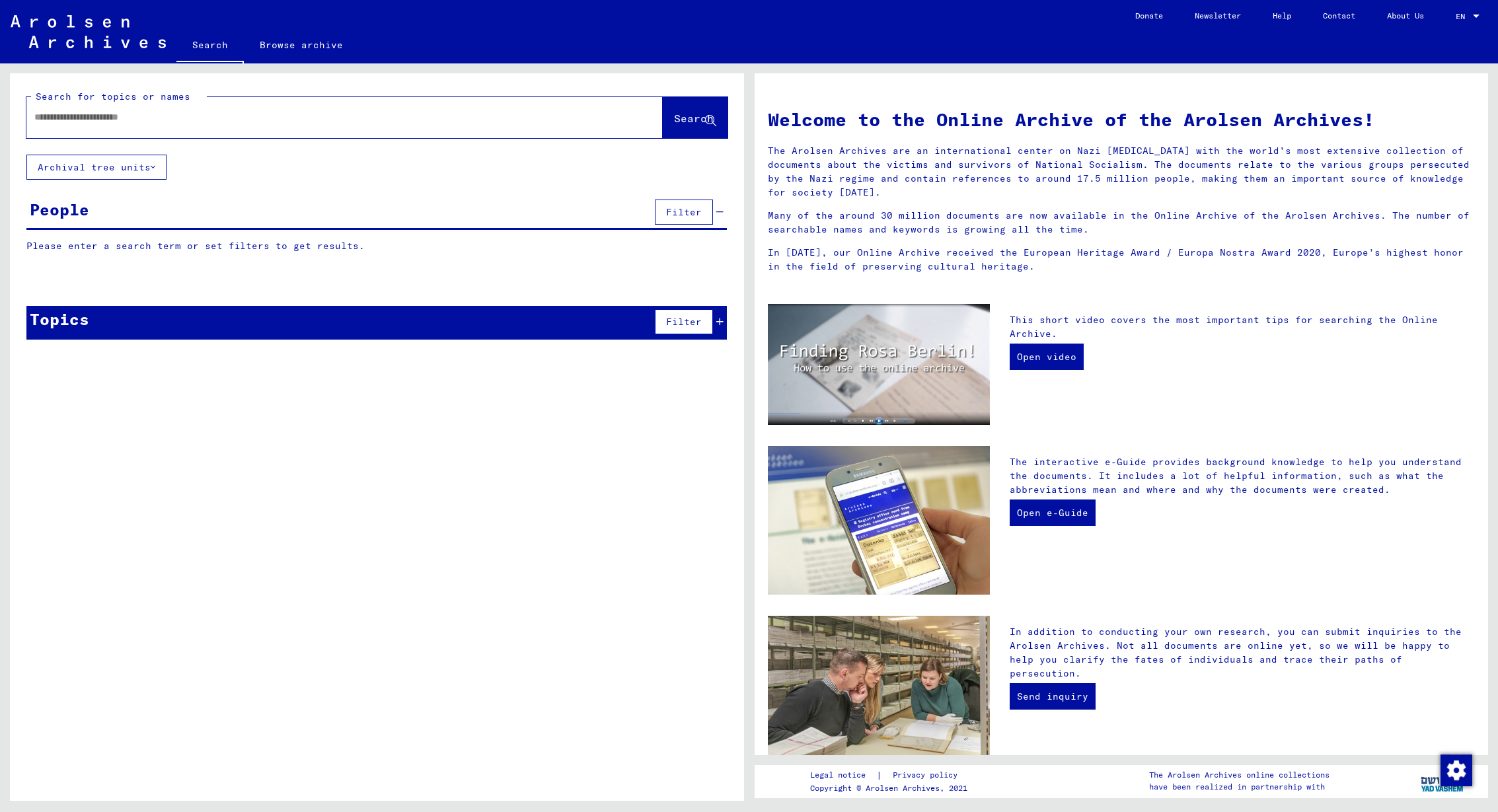
click at [532, 125] on div at bounding box center [324, 117] width 597 height 30
click at [397, 124] on div at bounding box center [324, 117] width 597 height 30
click at [152, 115] on input "text" at bounding box center [328, 117] width 589 height 14
type input "********"
click at [142, 167] on button "Archival tree units" at bounding box center [96, 167] width 140 height 25
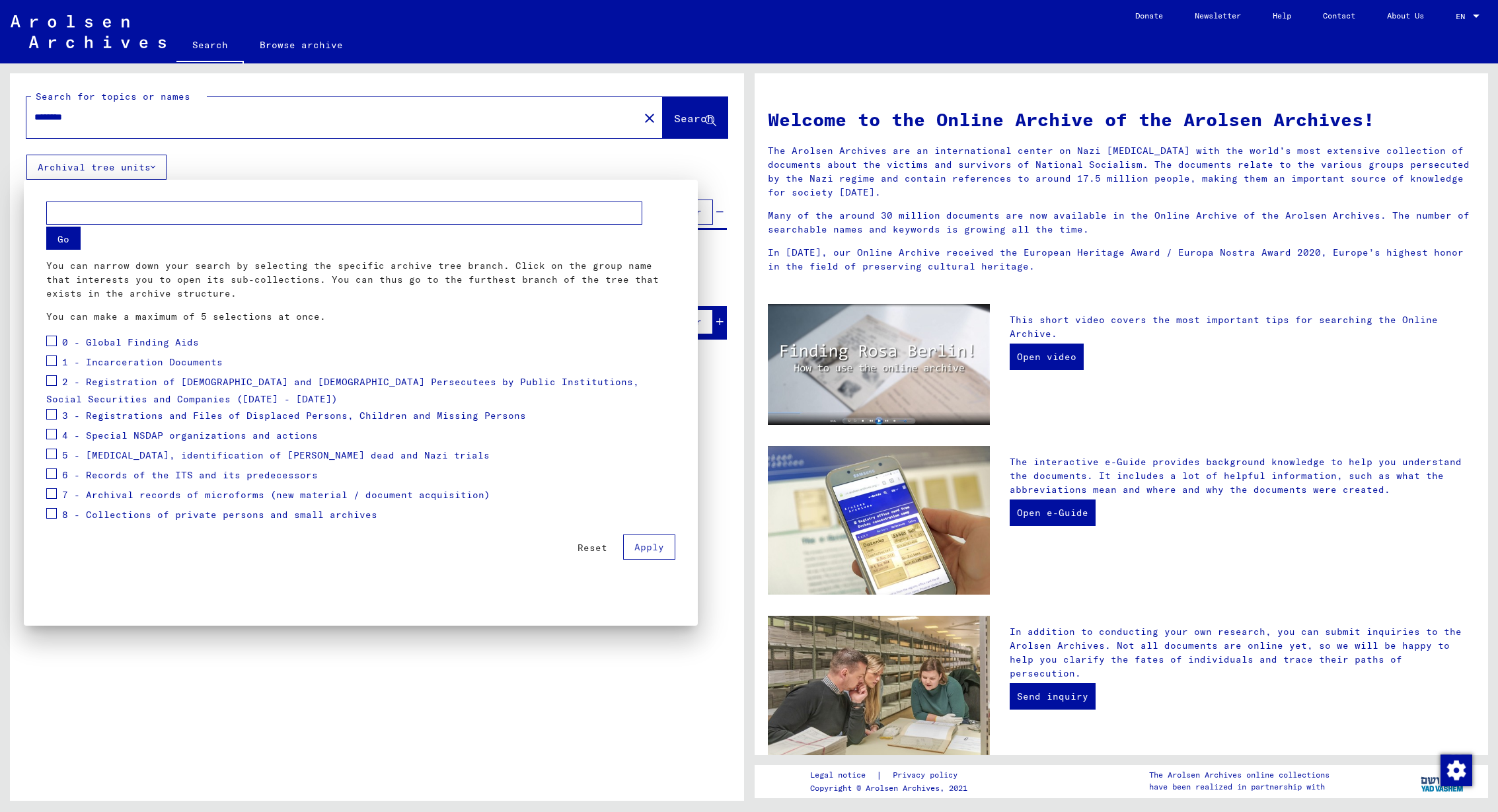
click at [52, 516] on span at bounding box center [52, 513] width 10 height 10
click at [658, 550] on span "Apply" at bounding box center [649, 547] width 30 height 12
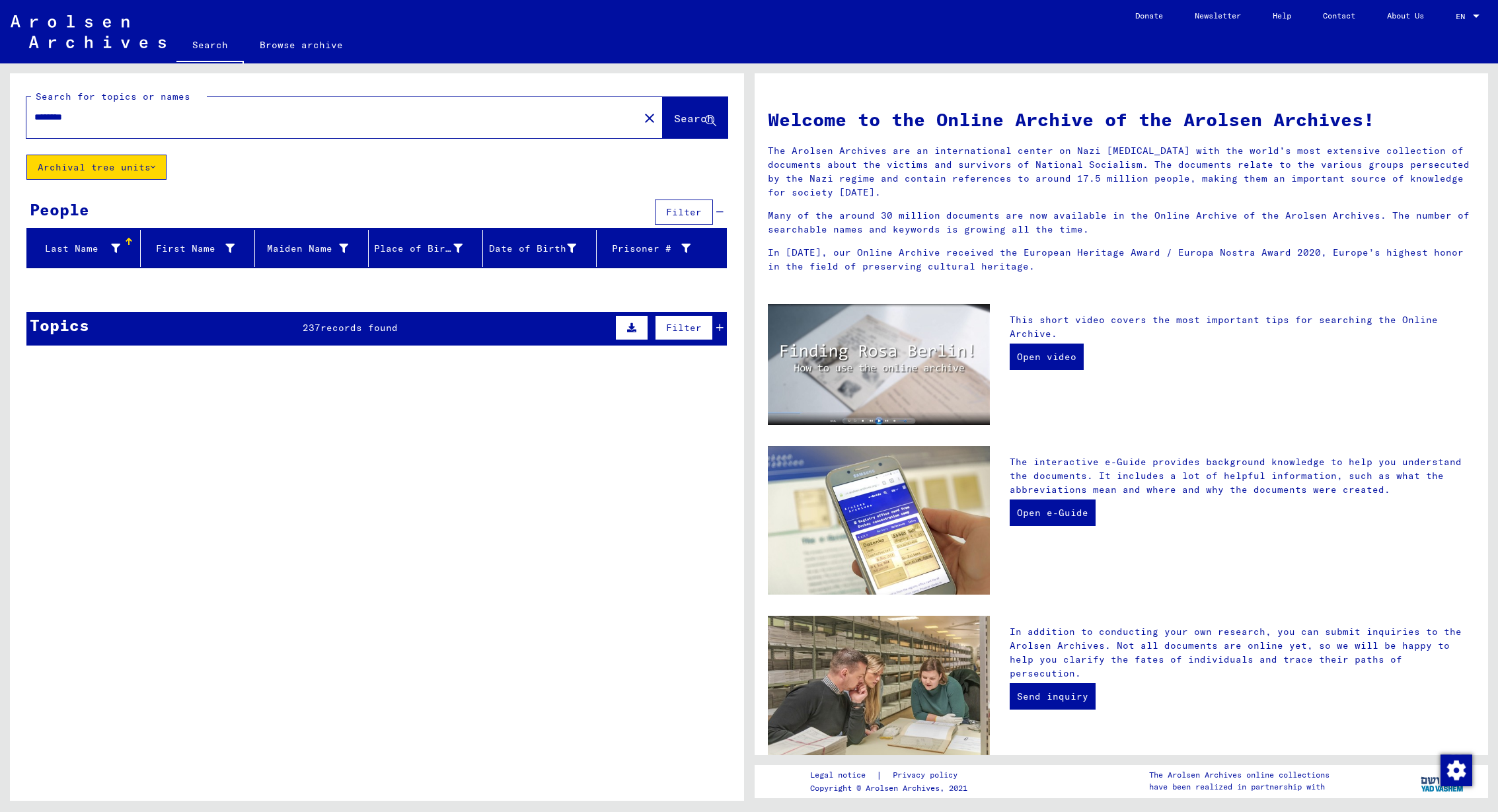
click at [578, 328] on div "Topics 237 records found Filter" at bounding box center [376, 329] width 700 height 34
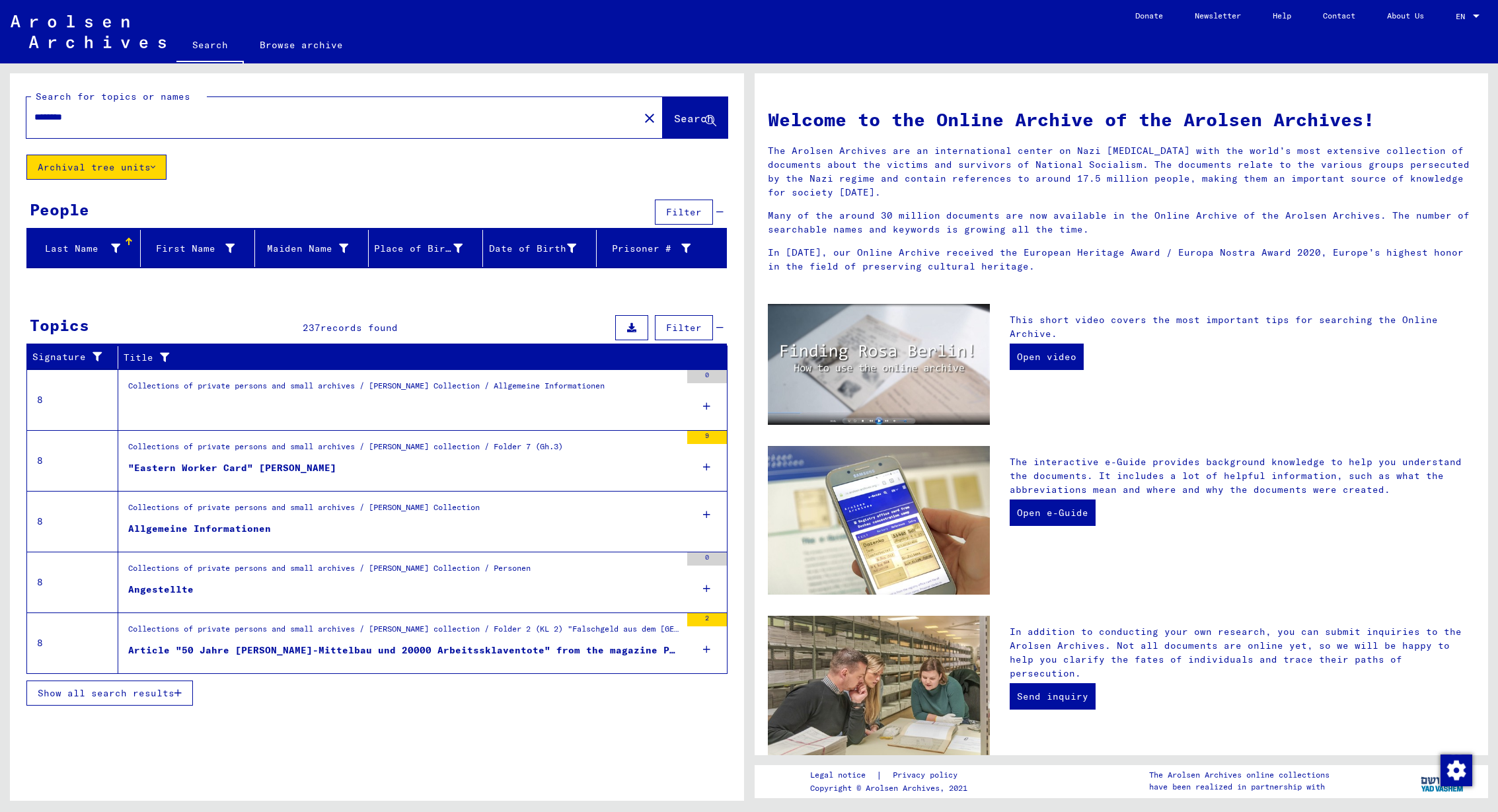
click at [104, 117] on input "********" at bounding box center [328, 117] width 589 height 14
click at [123, 172] on button "Archival tree units" at bounding box center [96, 167] width 140 height 25
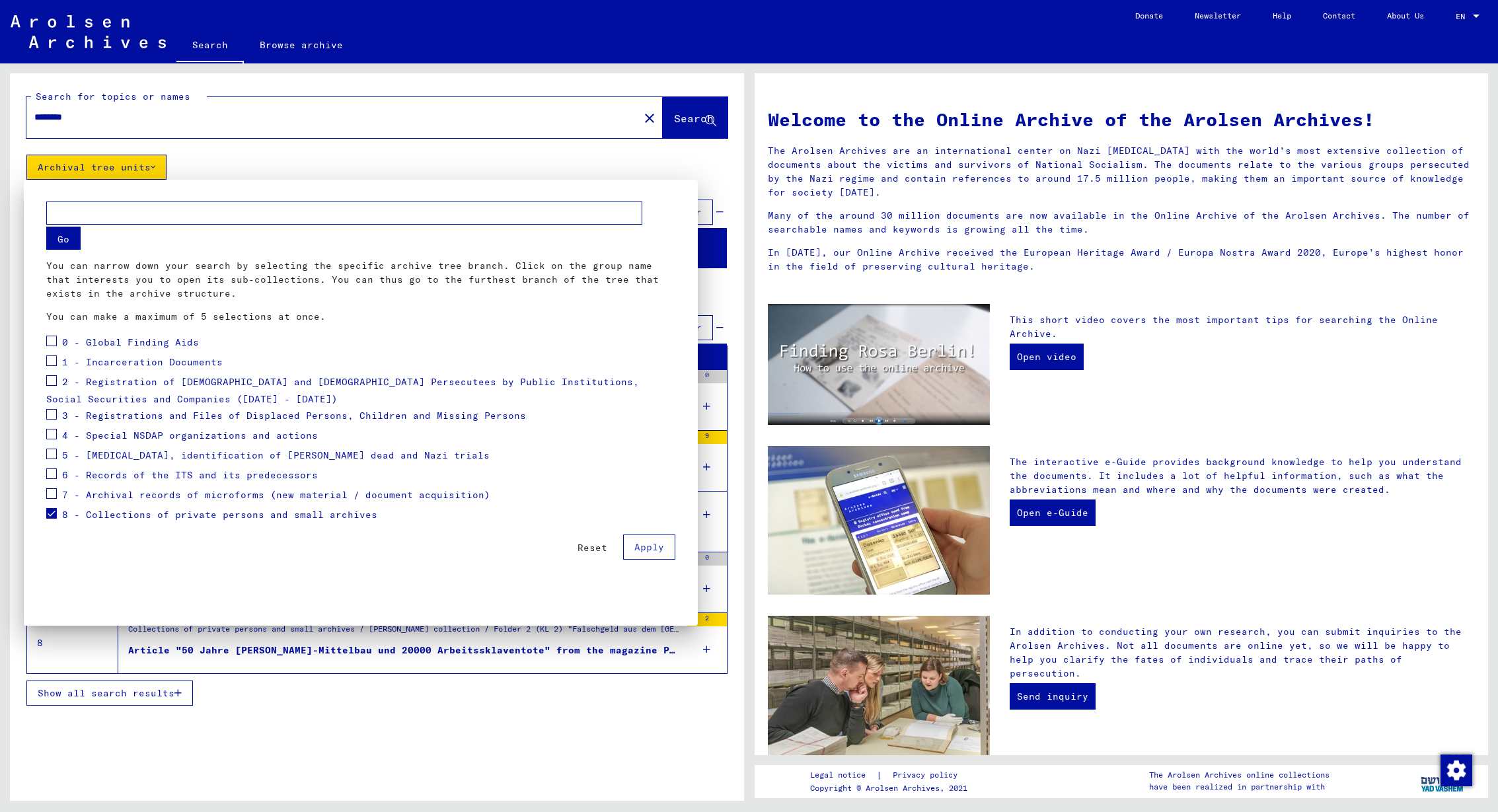
click at [50, 342] on span at bounding box center [52, 341] width 10 height 10
click at [53, 364] on span at bounding box center [52, 361] width 10 height 10
drag, startPoint x: 54, startPoint y: 384, endPoint x: 306, endPoint y: 405, distance: 252.9
click at [54, 384] on span at bounding box center [52, 380] width 10 height 10
click at [650, 548] on span "Apply" at bounding box center [649, 547] width 30 height 12
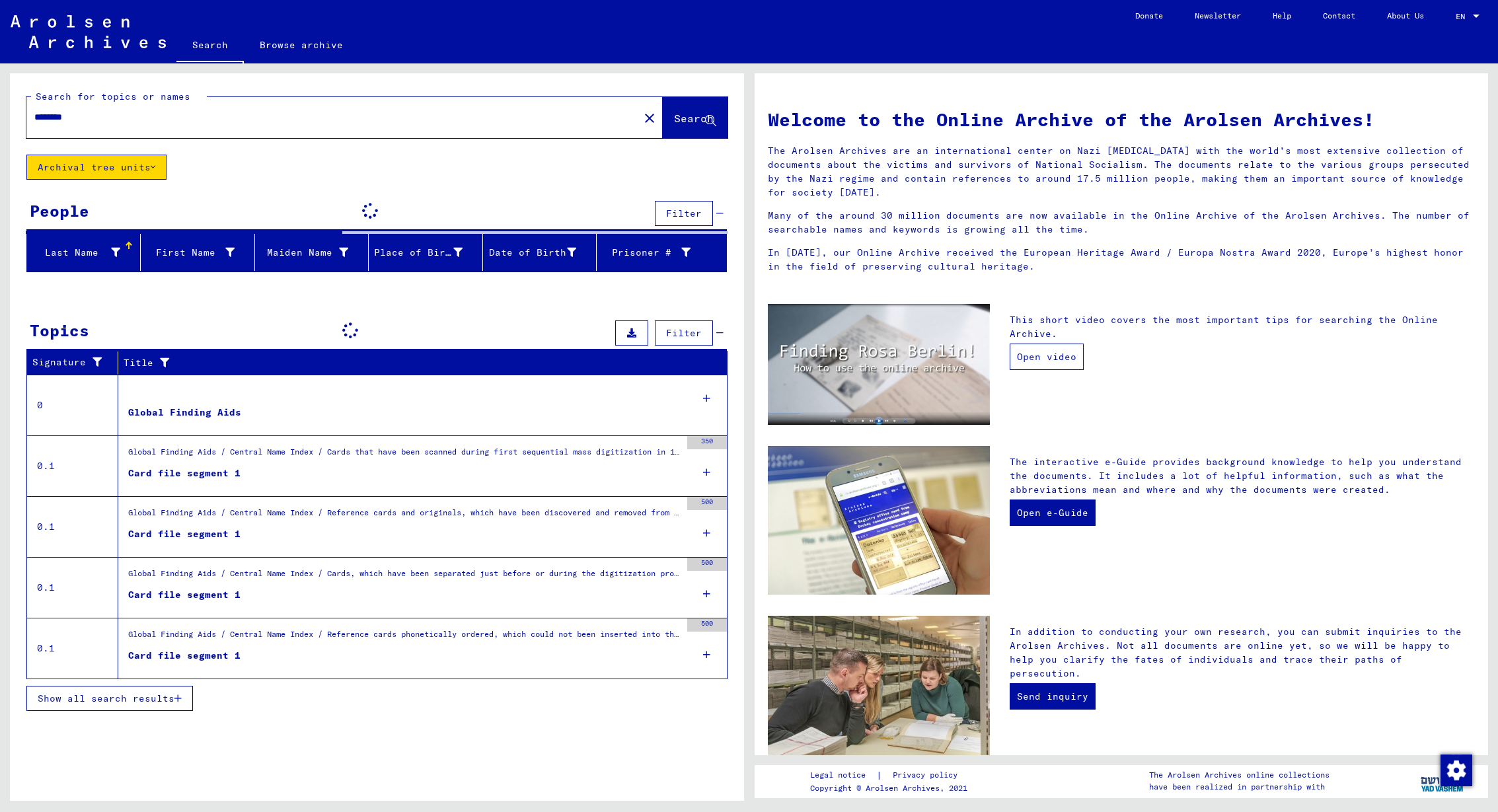
click at [1029, 346] on link "Open video" at bounding box center [1046, 356] width 74 height 26
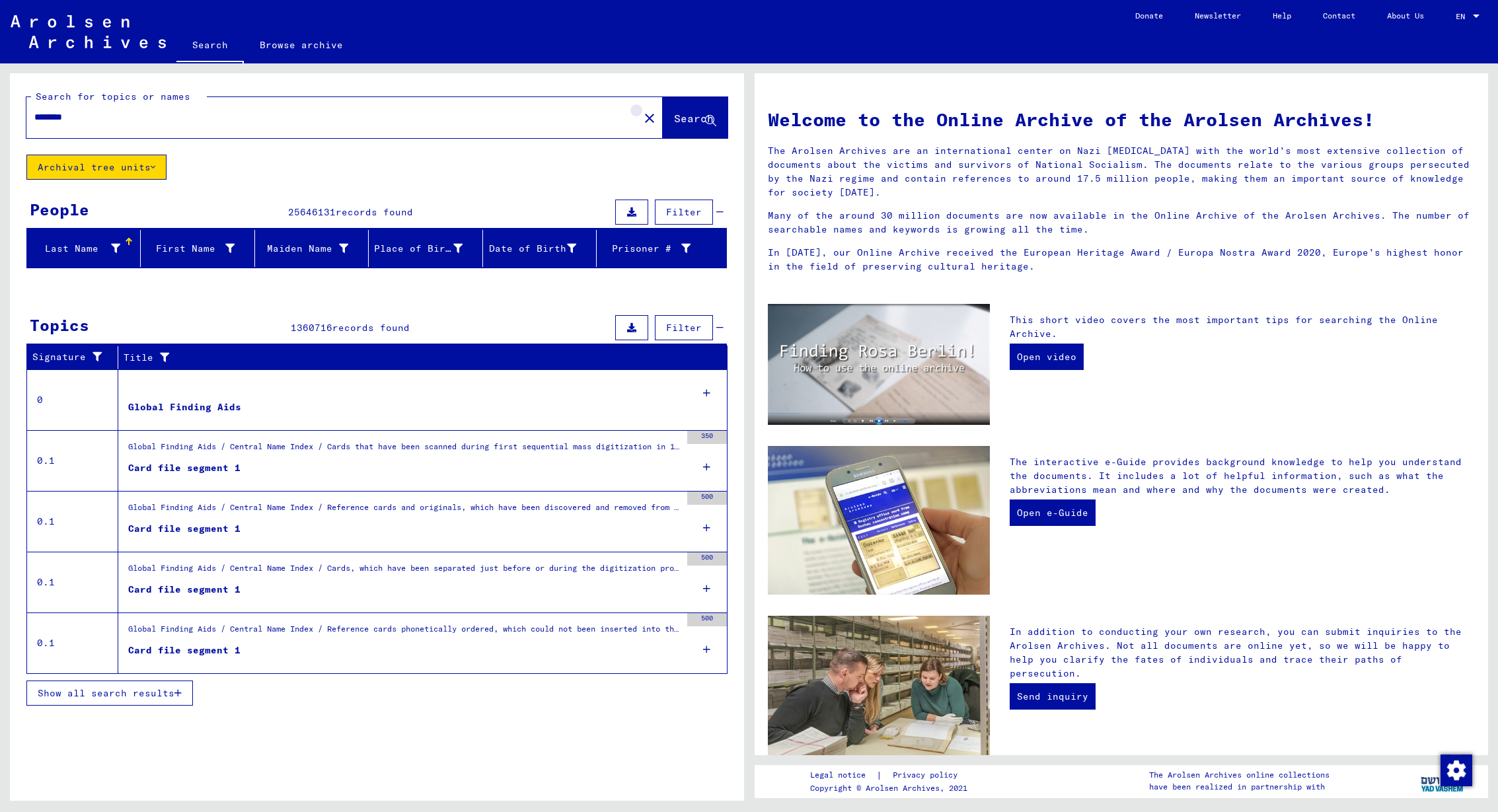
drag, startPoint x: 631, startPoint y: 121, endPoint x: 434, endPoint y: 67, distance: 204.3
click at [642, 121] on mat-icon "close" at bounding box center [649, 118] width 16 height 16
click at [89, 27] on img at bounding box center [87, 31] width 155 height 33
